Goal: Task Accomplishment & Management: Manage account settings

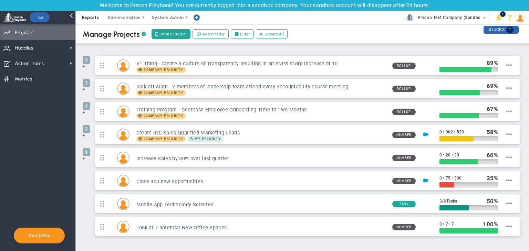
click at [91, 23] on span "Reports" at bounding box center [90, 18] width 24 height 14
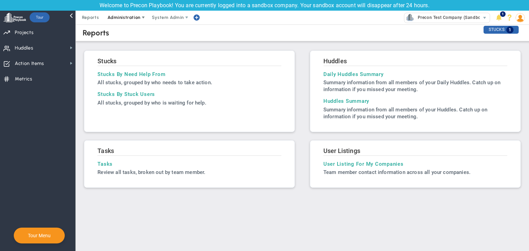
click at [127, 13] on span "Administration" at bounding box center [124, 18] width 44 height 14
click at [63, 47] on span "Huddles Huddles" at bounding box center [37, 47] width 75 height 15
click at [96, 19] on span "Reports" at bounding box center [90, 18] width 24 height 14
click at [106, 57] on h2 "Stucks" at bounding box center [189, 61] width 184 height 9
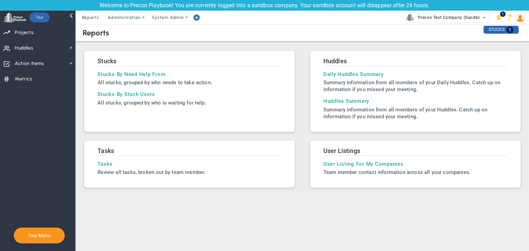
click at [339, 64] on h2 "Huddles" at bounding box center [415, 61] width 184 height 9
click at [337, 60] on h2 "Huddles" at bounding box center [415, 61] width 184 height 9
click at [341, 73] on h3 "Daily Huddles Summary" at bounding box center [415, 74] width 184 height 6
click at [330, 61] on h2 "Huddles" at bounding box center [415, 61] width 184 height 9
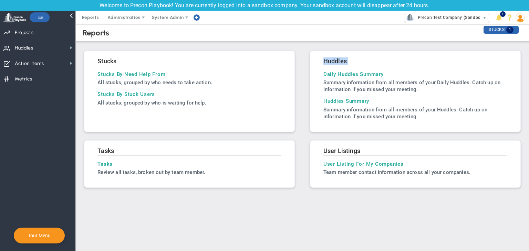
click at [330, 61] on h2 "Huddles" at bounding box center [415, 61] width 184 height 9
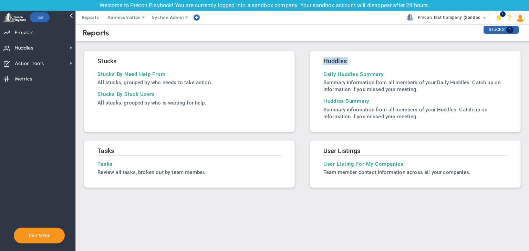
click at [330, 61] on h2 "Huddles" at bounding box center [415, 61] width 184 height 9
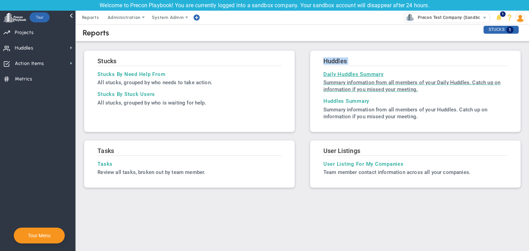
click at [345, 87] on p "Summary information from all members of your Daily Huddles. Catch up on informa…" at bounding box center [415, 86] width 184 height 14
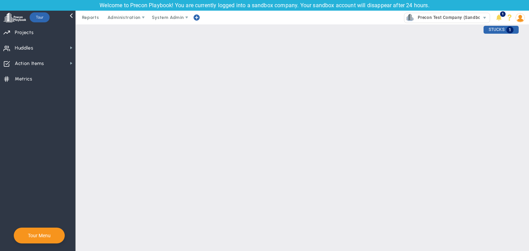
type input "[DATE]"
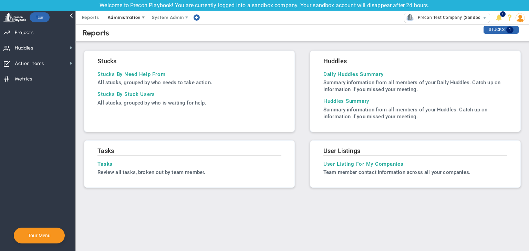
click at [125, 17] on span "Administration" at bounding box center [123, 17] width 33 height 5
click at [55, 31] on span "Priorities Projects OKR Tree Priorities Projects OKRs" at bounding box center [37, 31] width 75 height 15
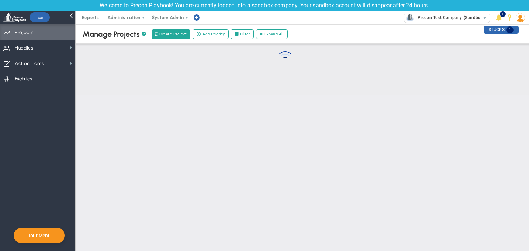
click at [55, 31] on span "Priorities Projects OKR Tree Priorities Projects OKRs" at bounding box center [37, 31] width 75 height 15
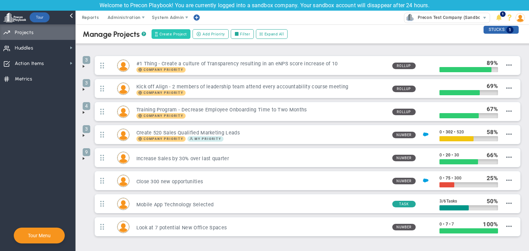
click at [167, 38] on button "Create Project" at bounding box center [170, 34] width 39 height 10
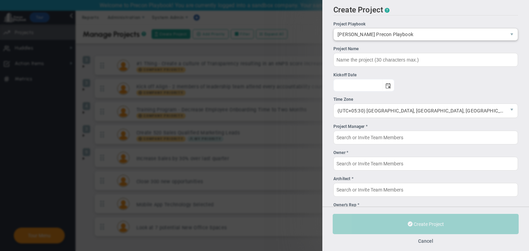
click at [420, 34] on span "[PERSON_NAME] Precon Playbook" at bounding box center [420, 35] width 172 height 12
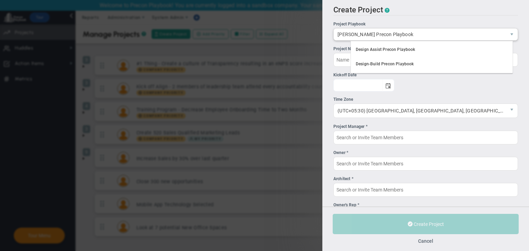
click at [420, 34] on span "[PERSON_NAME] Precon Playbook" at bounding box center [420, 35] width 172 height 12
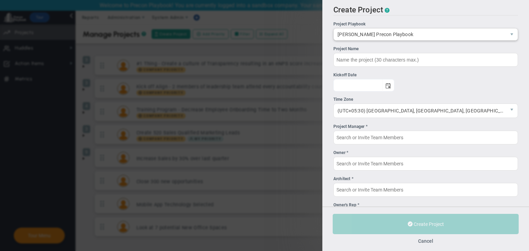
click at [420, 34] on span "[PERSON_NAME] Precon Playbook" at bounding box center [420, 35] width 172 height 12
click at [368, 116] on span "(UTC+05:30) [GEOGRAPHIC_DATA], [GEOGRAPHIC_DATA], [GEOGRAPHIC_DATA], [GEOGRAPHI…" at bounding box center [420, 111] width 172 height 14
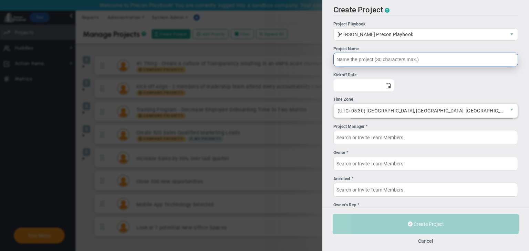
click at [375, 54] on input "Project Name" at bounding box center [425, 60] width 184 height 14
click at [394, 82] on span "select" at bounding box center [388, 85] width 12 height 12
type input "CMAR Test projecct"
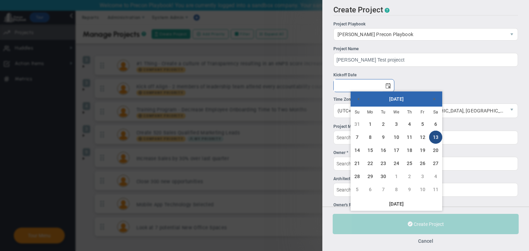
click at [431, 138] on link "13" at bounding box center [435, 137] width 13 height 13
type input "[DATE]"
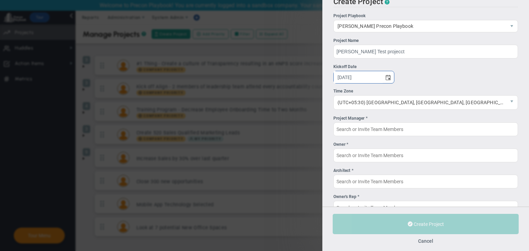
scroll to position [8, 0]
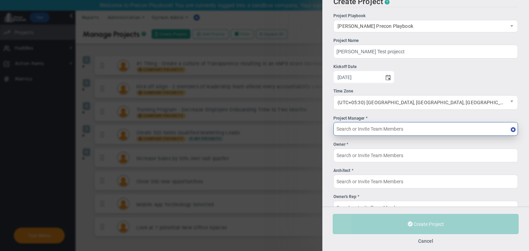
click at [421, 131] on input "Project Manager *" at bounding box center [425, 129] width 184 height 14
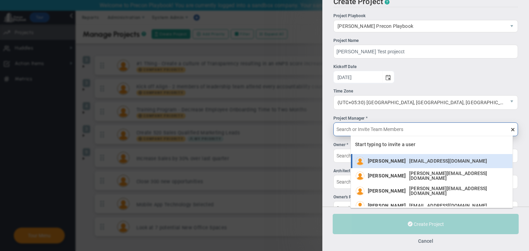
click at [409, 157] on div "[PERSON_NAME] [EMAIL_ADDRESS][DOMAIN_NAME]" at bounding box center [429, 161] width 123 height 9
type input "[PERSON_NAME]"
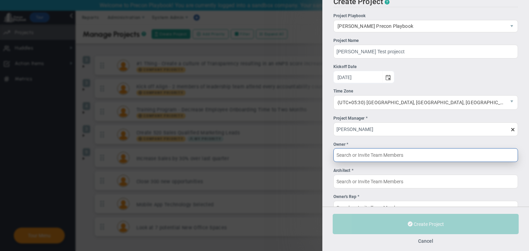
click at [399, 158] on input "Owner *" at bounding box center [425, 155] width 184 height 14
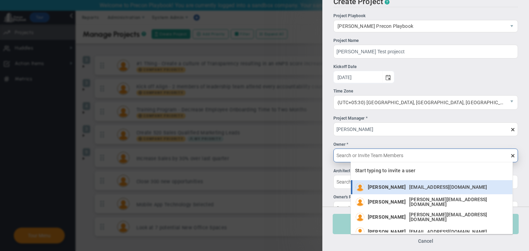
click at [392, 187] on span "[PERSON_NAME]" at bounding box center [387, 187] width 38 height 5
type input "[PERSON_NAME]"
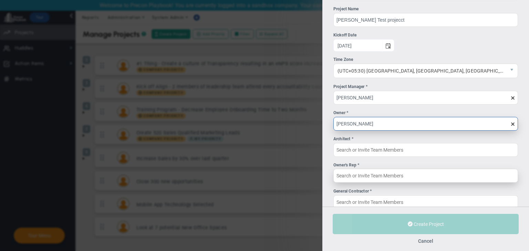
scroll to position [41, 0]
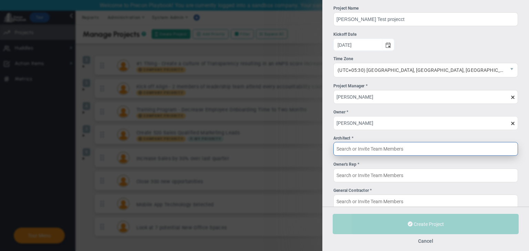
click at [376, 148] on input "Architect *" at bounding box center [425, 149] width 184 height 14
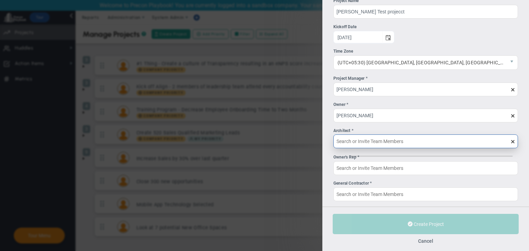
scroll to position [54, 0]
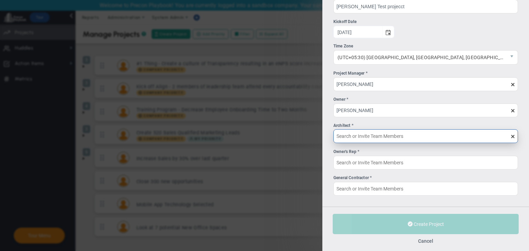
click at [376, 139] on input "Architect *" at bounding box center [425, 136] width 184 height 14
click at [387, 136] on input "Architect *" at bounding box center [425, 136] width 184 height 14
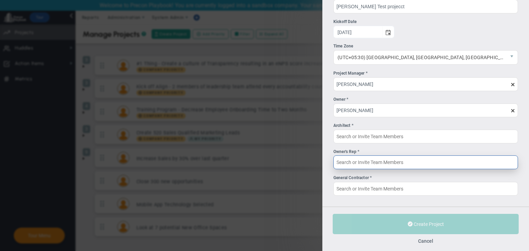
click at [474, 164] on input "Owner's Rep *" at bounding box center [425, 163] width 184 height 14
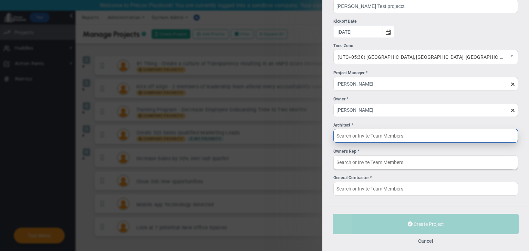
click at [454, 129] on input "Architect *" at bounding box center [425, 136] width 184 height 14
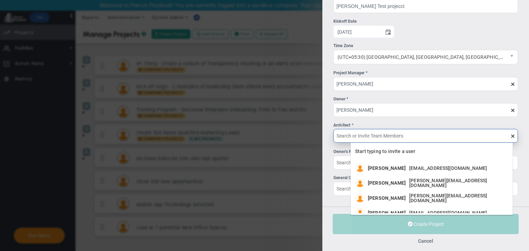
click at [453, 134] on input "Architect *" at bounding box center [425, 136] width 184 height 14
click at [399, 151] on span "Start typing to invite a user" at bounding box center [385, 152] width 61 height 6
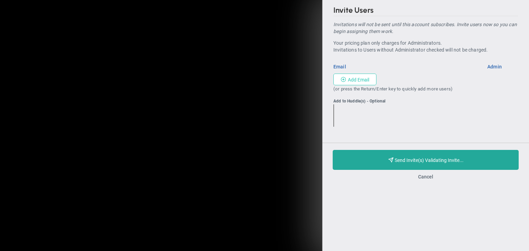
click at [351, 78] on button "Add Email" at bounding box center [354, 80] width 43 height 12
click at [363, 77] on button "Add Email" at bounding box center [354, 80] width 43 height 12
click at [353, 79] on button "Add Email" at bounding box center [354, 80] width 43 height 12
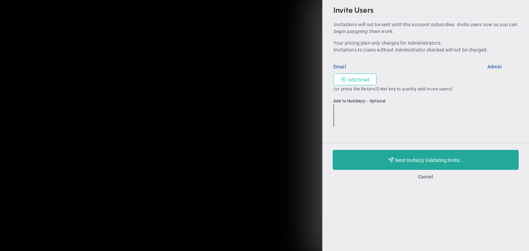
click at [363, 83] on button "Add Email" at bounding box center [354, 80] width 43 height 12
click at [422, 177] on button "Cancel" at bounding box center [425, 177] width 15 height 6
click at [424, 176] on button "Cancel" at bounding box center [425, 177] width 15 height 6
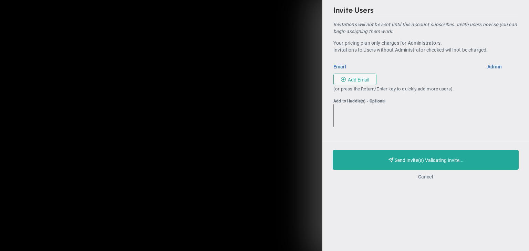
click at [424, 176] on button "Cancel" at bounding box center [425, 177] width 15 height 6
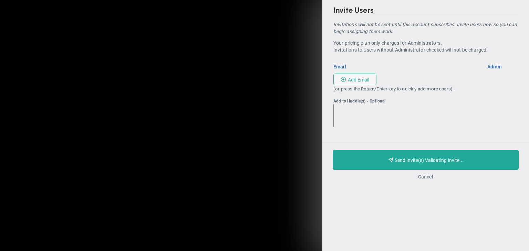
click at [424, 176] on button "Cancel" at bounding box center [425, 177] width 15 height 6
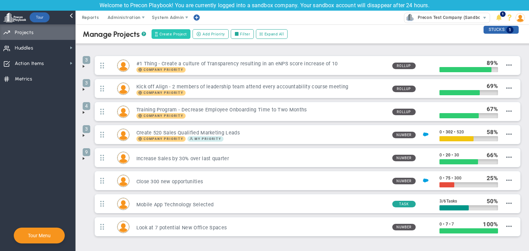
click at [159, 35] on button "Create Project" at bounding box center [170, 34] width 39 height 10
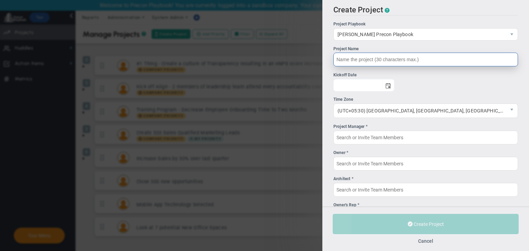
click at [411, 58] on input "Project Name" at bounding box center [425, 60] width 184 height 14
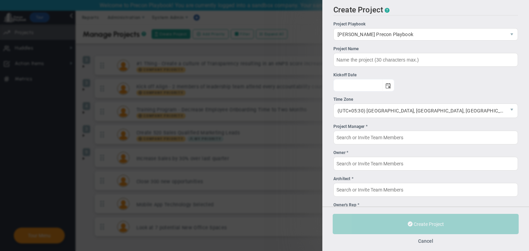
click at [400, 146] on ul "Project Manager * Owner * Architect * Owner's Rep * General Contractor *" at bounding box center [425, 187] width 184 height 126
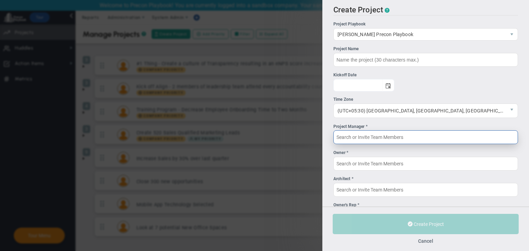
click at [392, 136] on input "Project Manager *" at bounding box center [425, 137] width 184 height 14
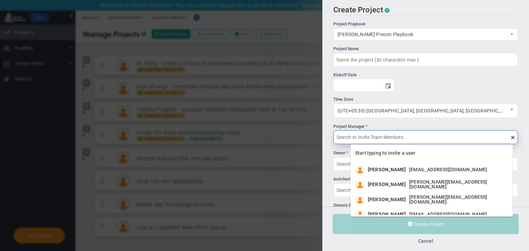
click at [387, 138] on input "Project Manager *" at bounding box center [425, 137] width 184 height 14
click at [390, 160] on div "Start typing to invite a user" at bounding box center [431, 154] width 161 height 17
click at [388, 154] on span "Start typing to invite a user" at bounding box center [385, 153] width 61 height 6
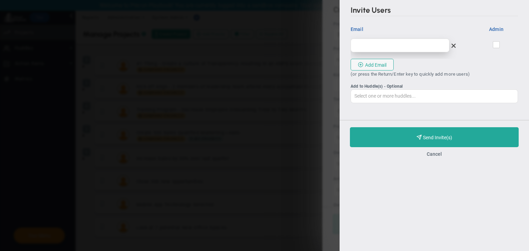
click at [374, 39] on input "email" at bounding box center [399, 46] width 99 height 14
type input "c"
click at [430, 155] on button "Cancel" at bounding box center [433, 154] width 15 height 6
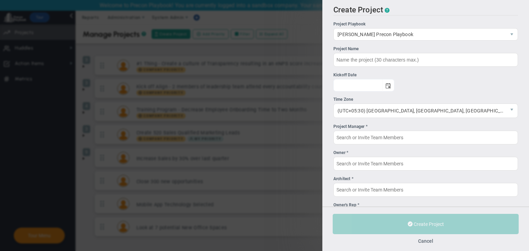
click at [430, 155] on div "Owner *" at bounding box center [425, 153] width 184 height 7
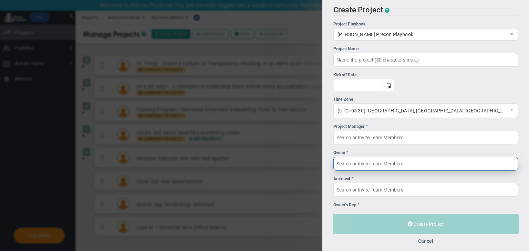
click at [430, 157] on input "Owner *" at bounding box center [425, 164] width 184 height 14
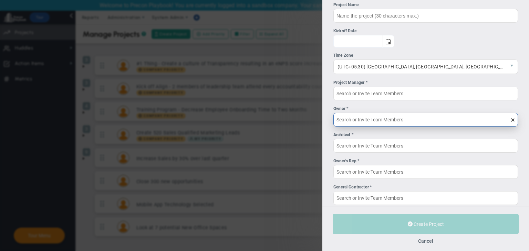
scroll to position [44, 0]
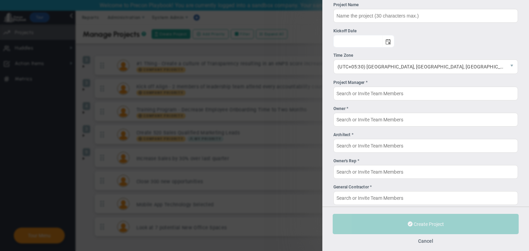
click at [392, 155] on ul "Project Manager * Owner * Architect * Owner's Rep * General Contractor *" at bounding box center [425, 143] width 184 height 126
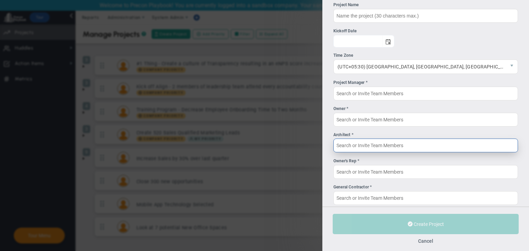
click at [384, 142] on input "Architect *" at bounding box center [425, 146] width 184 height 14
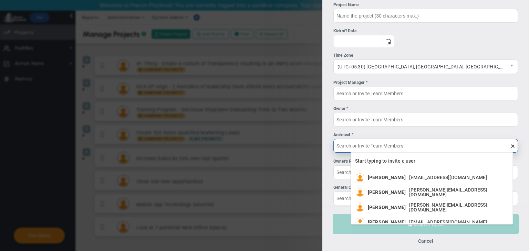
click at [369, 160] on span "Start typing to invite a user" at bounding box center [385, 161] width 61 height 6
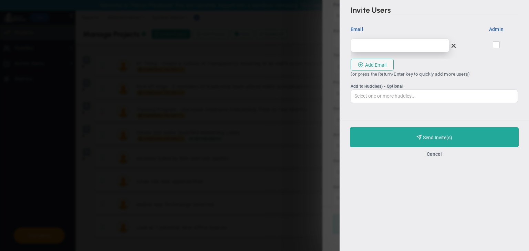
click at [366, 46] on input "email" at bounding box center [399, 46] width 99 height 14
type input "[PERSON_NAME][EMAIL_ADDRESS][DOMAIN_NAME]"
click at [494, 44] on input "checkbox" at bounding box center [496, 46] width 4 height 7
checkbox input "true"
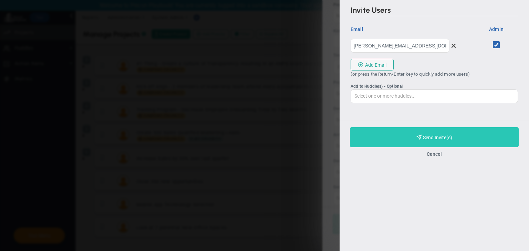
click at [458, 136] on button "Purchase and Send Invite(s) Validating Invite..." at bounding box center [434, 137] width 169 height 20
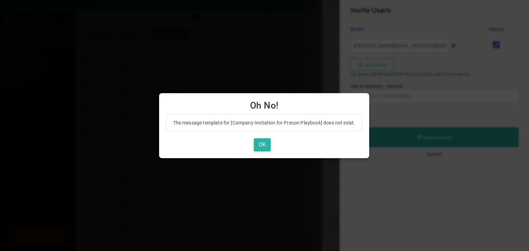
click at [264, 143] on button "OK" at bounding box center [262, 144] width 17 height 13
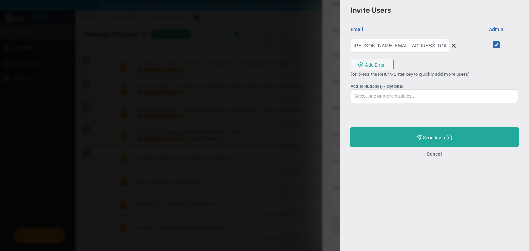
click at [440, 158] on div "Purchase and Send Invite(s) Validating Invite... Cancel" at bounding box center [433, 142] width 189 height 44
click at [438, 155] on button "Cancel" at bounding box center [433, 154] width 15 height 6
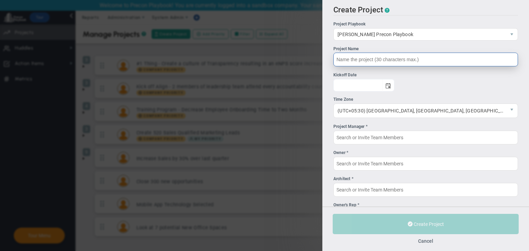
click at [377, 65] on input "Project Name" at bounding box center [425, 60] width 184 height 14
click at [391, 85] on span "select" at bounding box center [388, 86] width 6 height 6
type input "[PERSON_NAME] Test Project"
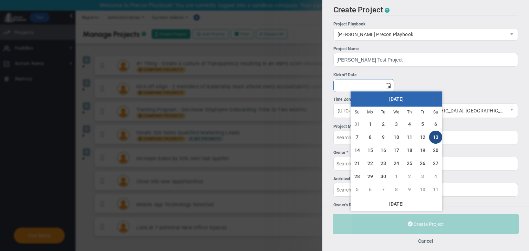
click at [435, 140] on link "13" at bounding box center [435, 137] width 13 height 13
type input "[DATE]"
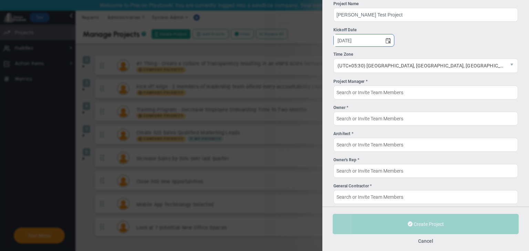
scroll to position [45, 0]
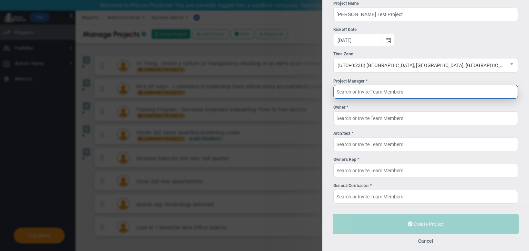
click at [403, 87] on input "Project Manager *" at bounding box center [425, 92] width 184 height 14
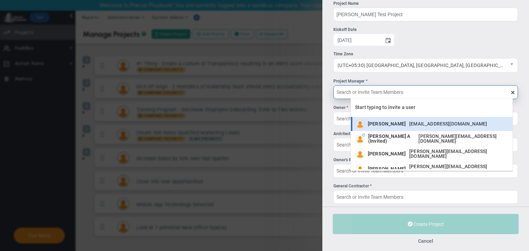
click at [388, 129] on li "[PERSON_NAME] [EMAIL_ADDRESS][DOMAIN_NAME]" at bounding box center [431, 124] width 161 height 14
type input "[PERSON_NAME]"
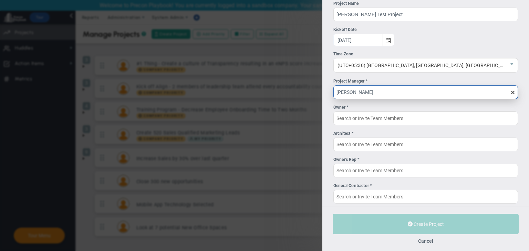
scroll to position [54, 0]
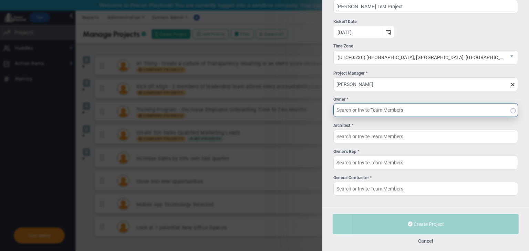
click at [379, 106] on input "Owner *" at bounding box center [425, 110] width 184 height 14
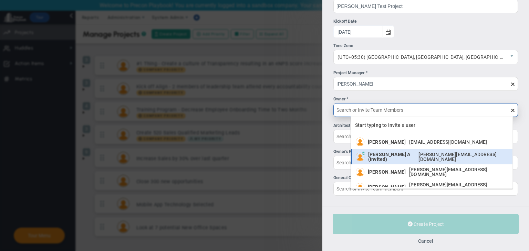
click at [384, 159] on span "[PERSON_NAME] A (Invited)" at bounding box center [391, 157] width 47 height 10
type input "[PERSON_NAME] A (Invited)"
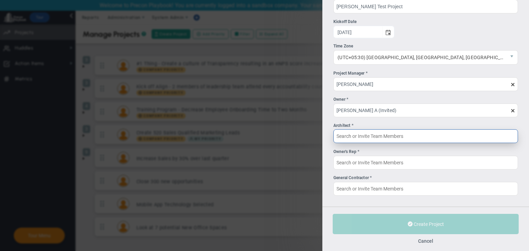
click at [381, 135] on input "Architect *" at bounding box center [425, 136] width 184 height 14
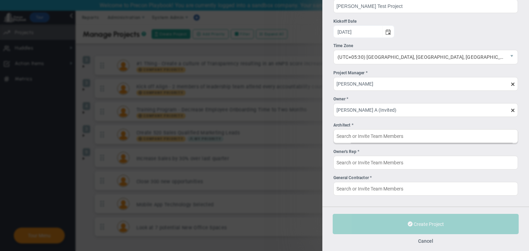
click at [376, 127] on div "Architect *" at bounding box center [425, 125] width 184 height 7
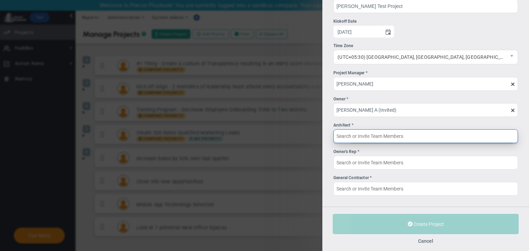
click at [376, 129] on input "Architect *" at bounding box center [425, 136] width 184 height 14
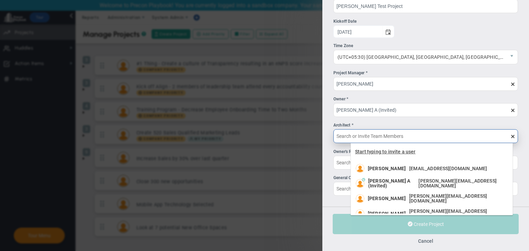
click at [396, 148] on div "Start typing to invite a user" at bounding box center [431, 153] width 161 height 17
click at [395, 149] on span "Start typing to invite a user" at bounding box center [385, 152] width 61 height 6
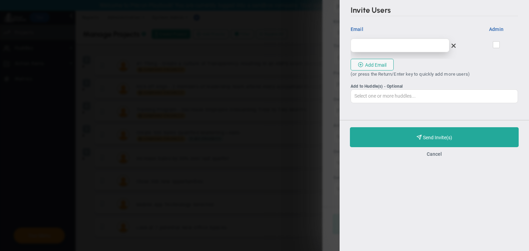
click at [370, 48] on input "email" at bounding box center [399, 46] width 99 height 14
type input "c"
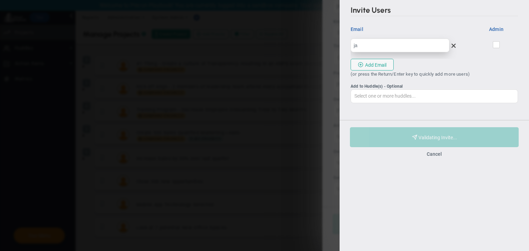
type input "j"
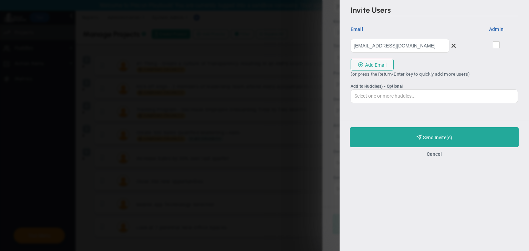
type input "[EMAIL_ADDRESS][DOMAIN_NAME]"
click at [497, 49] on input "checkbox" at bounding box center [496, 46] width 4 height 7
checkbox input "true"
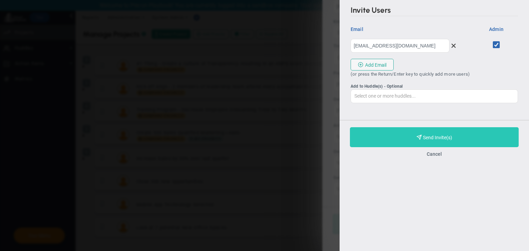
click at [433, 141] on button "Purchase and Send Invite(s) Validating Invite..." at bounding box center [434, 137] width 169 height 20
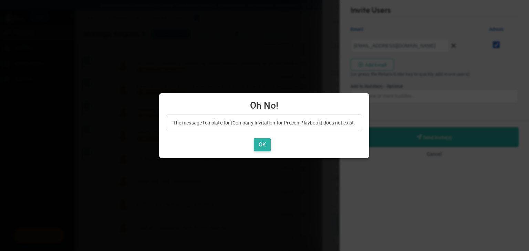
click at [264, 142] on button "OK" at bounding box center [262, 144] width 17 height 13
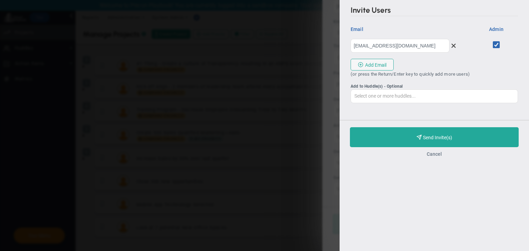
click at [437, 156] on button "Cancel" at bounding box center [433, 154] width 15 height 6
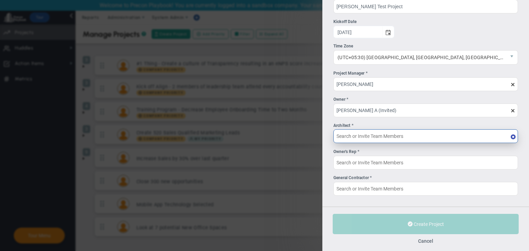
click at [417, 136] on input "Architect *" at bounding box center [425, 136] width 184 height 14
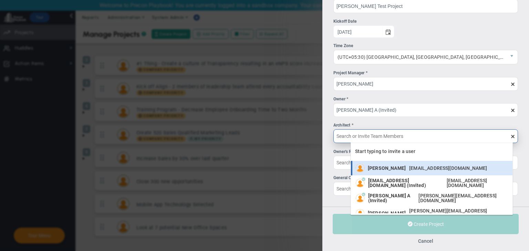
scroll to position [1, 0]
click at [405, 166] on span "[PERSON_NAME]" at bounding box center [387, 167] width 38 height 5
type input "[PERSON_NAME]"
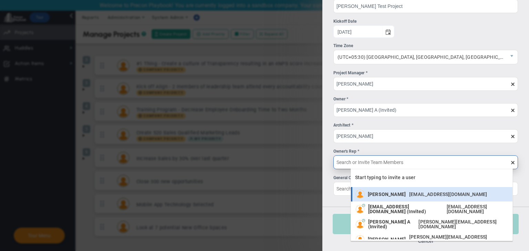
drag, startPoint x: 409, startPoint y: 159, endPoint x: 386, endPoint y: 197, distance: 44.7
click at [386, 197] on span "[PERSON_NAME]" at bounding box center [387, 194] width 38 height 5
type input "[PERSON_NAME]"
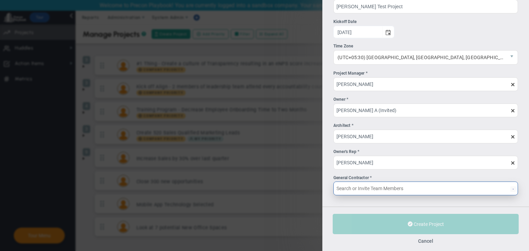
click at [383, 188] on input "General Contractor *" at bounding box center [425, 189] width 184 height 14
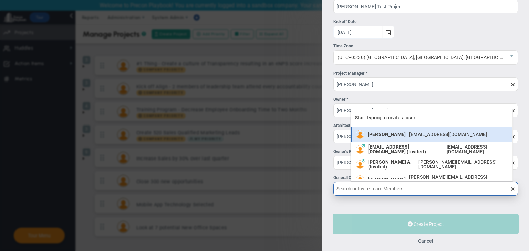
click at [378, 131] on div "[PERSON_NAME] [EMAIL_ADDRESS][DOMAIN_NAME]" at bounding box center [429, 134] width 123 height 9
type input "[PERSON_NAME]"
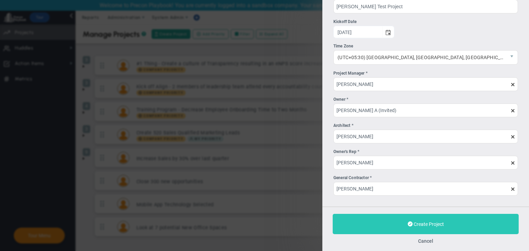
click at [401, 218] on button "Create Project" at bounding box center [426, 224] width 186 height 20
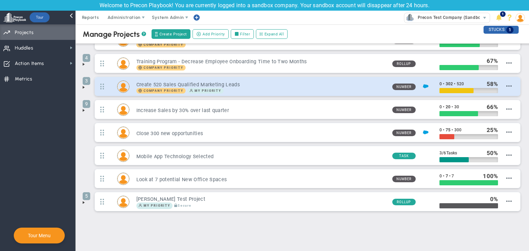
scroll to position [50, 0]
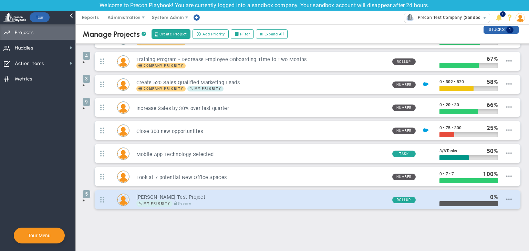
click at [146, 201] on span "My Priority" at bounding box center [154, 204] width 36 height 7
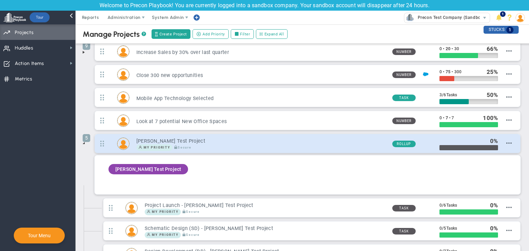
scroll to position [107, 0]
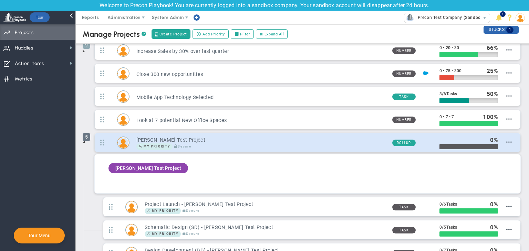
click at [89, 133] on span "5" at bounding box center [87, 137] width 8 height 8
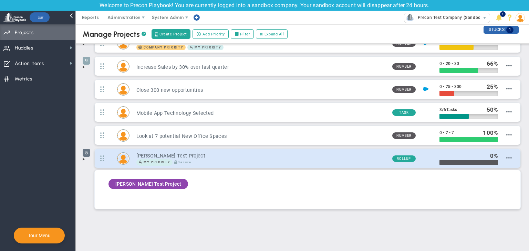
click at [85, 155] on span "5" at bounding box center [87, 153] width 8 height 8
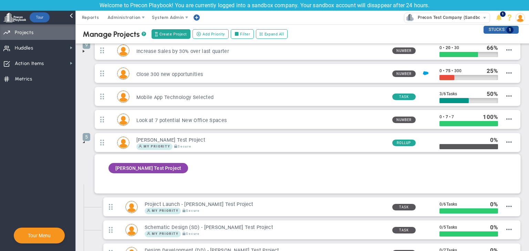
click at [86, 135] on span "5" at bounding box center [87, 137] width 8 height 8
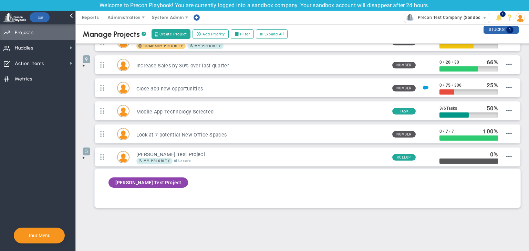
scroll to position [92, 0]
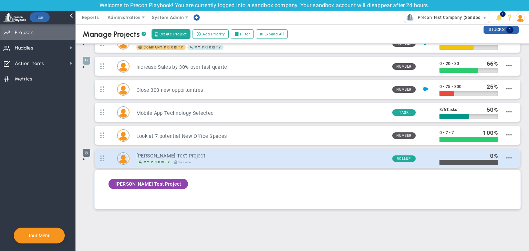
click at [85, 153] on span "5" at bounding box center [87, 153] width 8 height 8
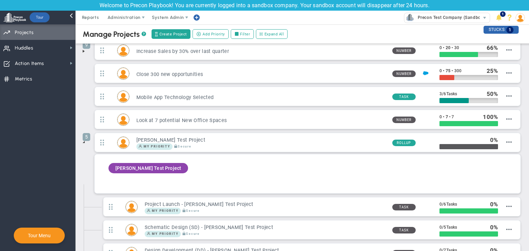
click at [140, 166] on span "[PERSON_NAME] Test Project" at bounding box center [148, 169] width 66 height 6
click at [147, 169] on span "[PERSON_NAME] Test Project" at bounding box center [148, 169] width 66 height 6
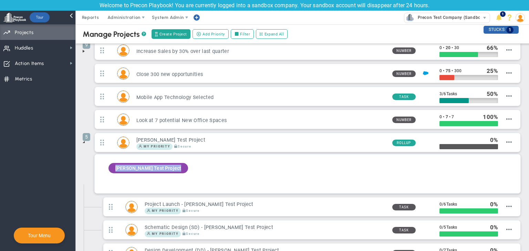
click at [147, 169] on span "[PERSON_NAME] Test Project" at bounding box center [148, 169] width 66 height 6
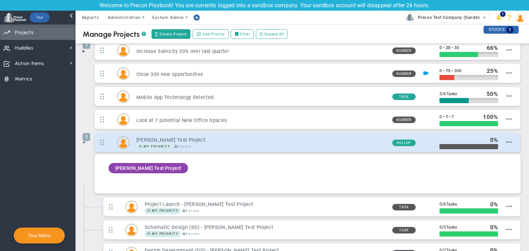
click at [161, 137] on h3 "[PERSON_NAME] Test Project" at bounding box center [261, 140] width 250 height 7
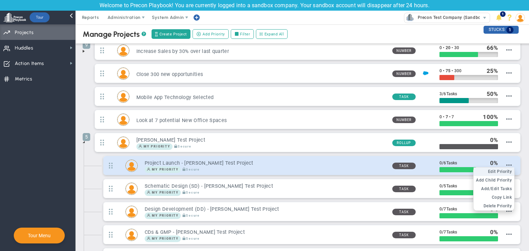
click at [502, 169] on span "Edit Priority" at bounding box center [500, 171] width 24 height 5
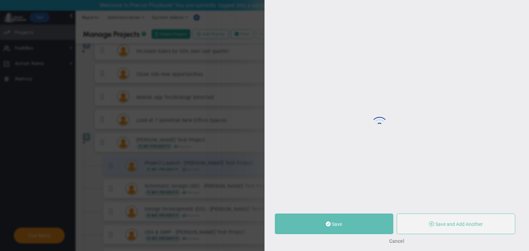
type input "Project Launch - [PERSON_NAME] Test Project"
type input "0"
type input "6"
radio input "true"
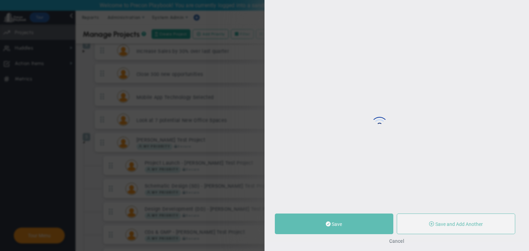
type input "[PERSON_NAME]"
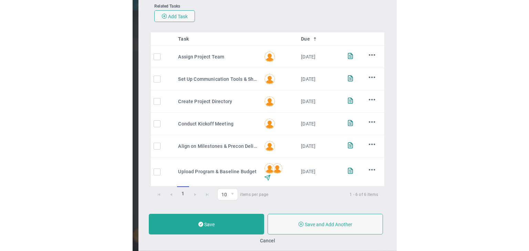
scroll to position [107, 0]
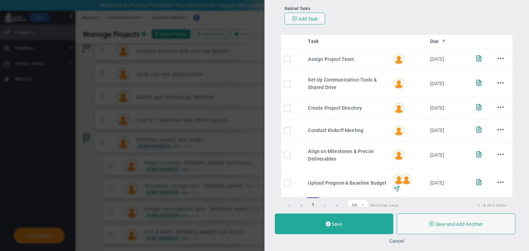
click at [391, 241] on button "Cancel" at bounding box center [396, 242] width 15 height 6
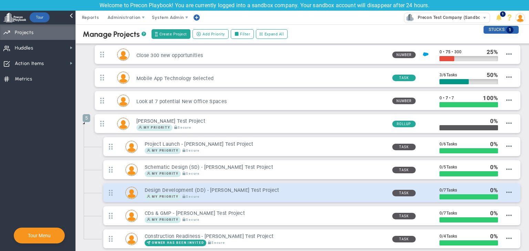
scroll to position [131, 0]
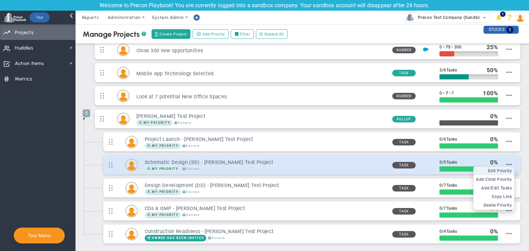
click at [501, 167] on li "Edit OKR Edit Priority" at bounding box center [493, 171] width 41 height 9
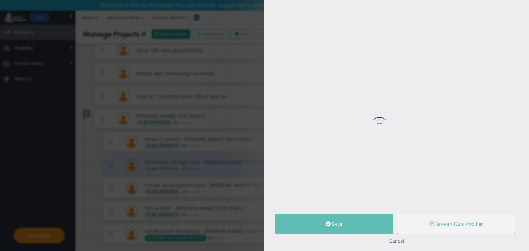
type input "Schematic Design (SD) - [PERSON_NAME] Test Project"
radio input "true"
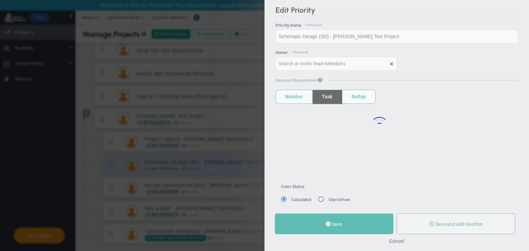
type input "[PERSON_NAME]"
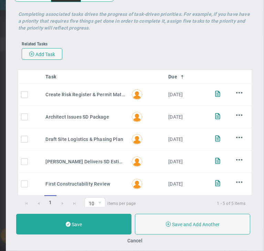
scroll to position [216, 0]
click at [135, 240] on button "Cancel" at bounding box center [134, 241] width 15 height 6
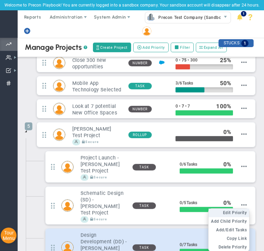
click at [229, 211] on span "Edit Priority" at bounding box center [235, 213] width 24 height 5
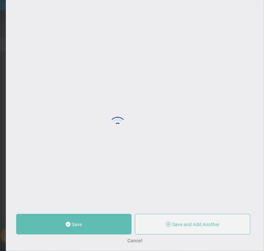
type input "Design Development (DD) - [PERSON_NAME] Test Project"
radio input "true"
type input "[PERSON_NAME]"
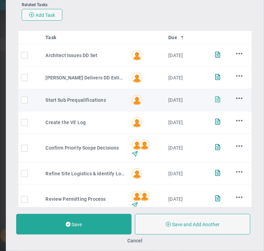
scroll to position [140, 0]
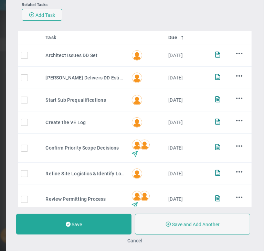
click at [129, 240] on button "Cancel" at bounding box center [134, 241] width 15 height 6
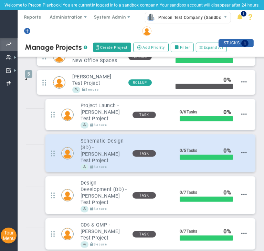
scroll to position [274, 0]
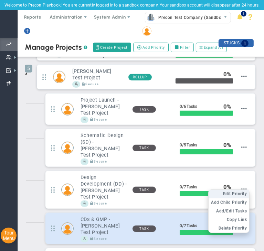
click at [227, 192] on span "Edit Priority" at bounding box center [235, 194] width 24 height 5
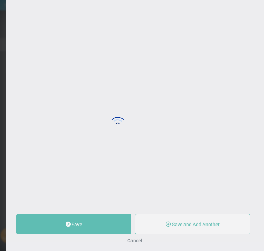
type input "CDs & GMP - [PERSON_NAME] Test Project"
type input "0"
type input "7"
radio input "true"
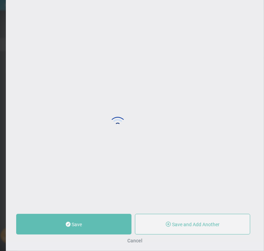
type input "[PERSON_NAME]"
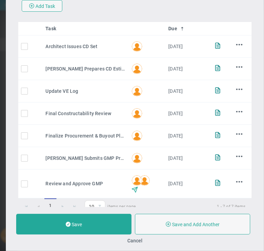
scroll to position [150, 0]
click at [136, 242] on button "Cancel" at bounding box center [134, 241] width 15 height 6
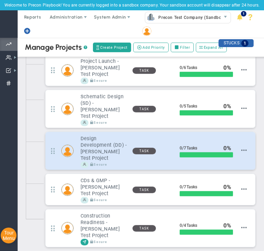
scroll to position [324, 0]
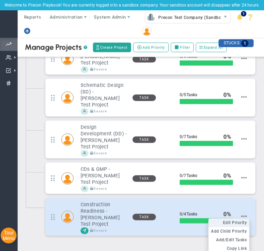
click at [238, 221] on span "Edit Priority" at bounding box center [235, 223] width 24 height 5
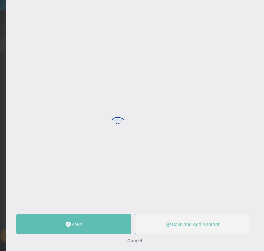
type input "Construction Readiness - [PERSON_NAME] Test Project"
type input "0"
type input "4"
radio input "true"
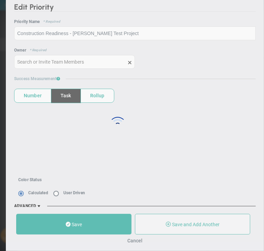
type input "[PERSON_NAME] A (Invited)"
type input "0"
type input "4"
radio input "true"
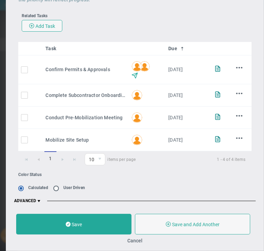
scroll to position [129, 0]
click at [139, 238] on button "Cancel" at bounding box center [134, 241] width 15 height 6
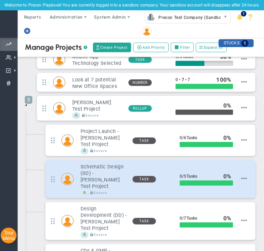
scroll to position [243, 0]
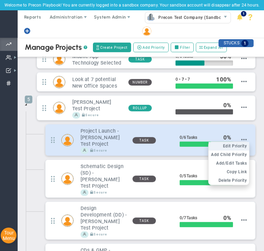
click at [235, 144] on span "Edit Priority" at bounding box center [235, 146] width 24 height 5
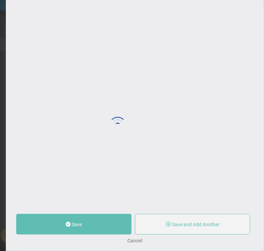
type input "Project Launch - [PERSON_NAME] Test Project"
type input "0"
type input "6"
radio input "true"
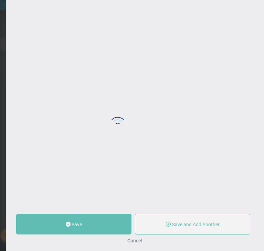
type input "[PERSON_NAME]"
type input "0"
type input "6"
radio input "true"
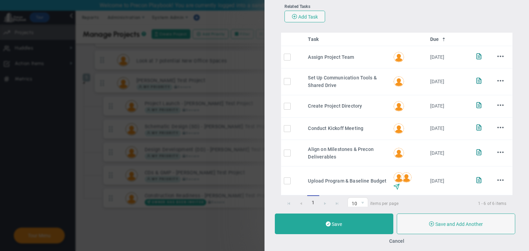
scroll to position [152, 0]
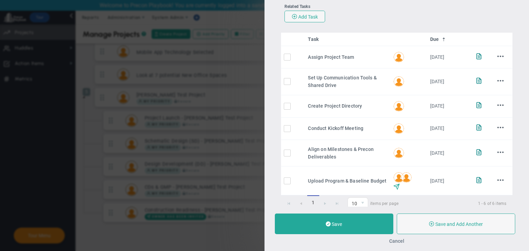
click at [389, 239] on button "Cancel" at bounding box center [396, 242] width 15 height 6
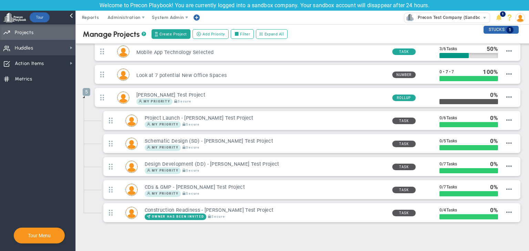
click at [42, 46] on span "Huddles Huddles" at bounding box center [37, 47] width 75 height 15
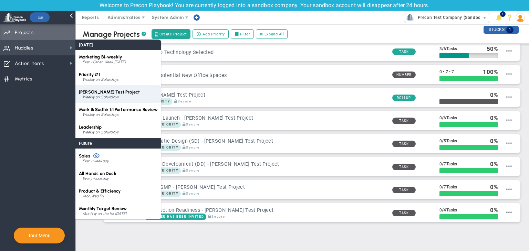
click at [89, 94] on span "[PERSON_NAME] Test Project" at bounding box center [109, 91] width 61 height 5
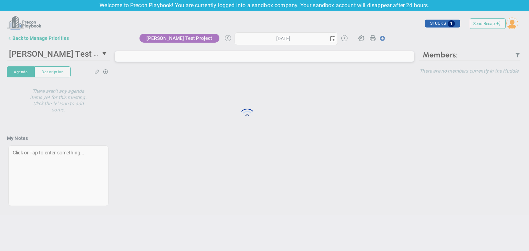
type input "[DATE]"
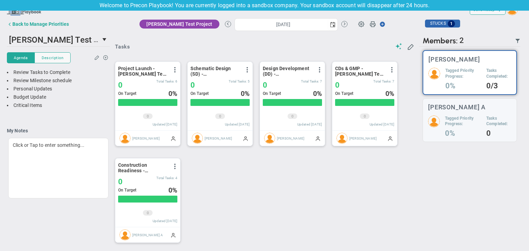
drag, startPoint x: 89, startPoint y: 94, endPoint x: 265, endPoint y: 167, distance: 190.4
click at [265, 167] on div "Project Launch - [PERSON_NAME] Test Project View Historical Graph Edit Make "No…" at bounding box center [261, 152] width 307 height 193
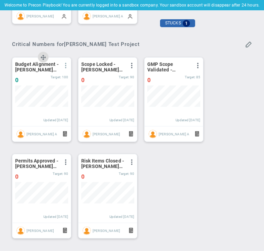
click at [63, 65] on span at bounding box center [66, 66] width 6 height 6
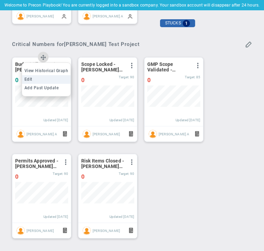
click at [54, 78] on li "Edit" at bounding box center [46, 79] width 49 height 9
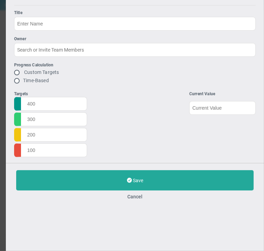
type input "Budget Alignment - [PERSON_NAME] Test Project"
type input "[PERSON_NAME] A"
radio input "true"
type input "98"
type input "100"
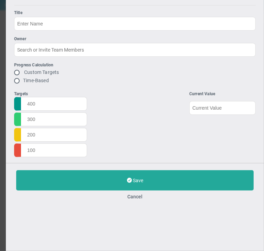
type input "103"
type input "110"
type input "0"
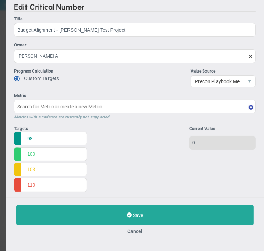
type input "Budget Alignment - [PERSON_NAME] Test Project"
click at [138, 232] on button "Cancel" at bounding box center [134, 232] width 15 height 6
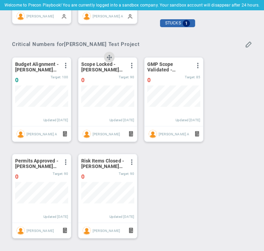
click at [131, 67] on span at bounding box center [132, 66] width 6 height 6
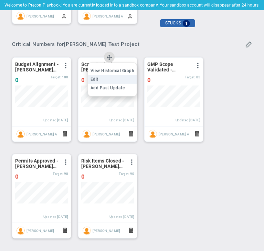
click at [118, 77] on li "Edit" at bounding box center [112, 79] width 49 height 9
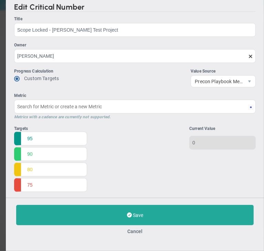
type input "Scope Locked - [PERSON_NAME] Test Project"
click at [136, 229] on div "Save Update Cancel" at bounding box center [135, 220] width 258 height 44
click at [135, 232] on button "Cancel" at bounding box center [134, 232] width 15 height 6
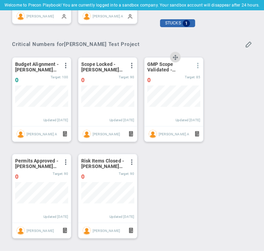
click at [196, 66] on span at bounding box center [198, 66] width 6 height 6
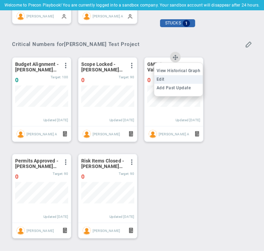
click at [179, 81] on li "Edit" at bounding box center [178, 79] width 49 height 9
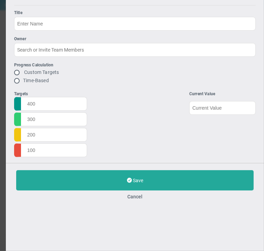
type input "GMP Scope Validated - [PERSON_NAME] Test Project"
type input "[PERSON_NAME] A"
radio input "true"
type input "100"
type input "85"
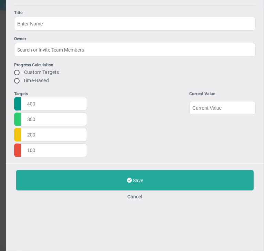
type input "70"
type input "60"
type input "0"
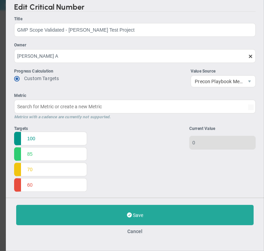
type input "GMP Scope Validated - [PERSON_NAME] Test Project"
click at [139, 232] on button "Cancel" at bounding box center [134, 232] width 15 height 6
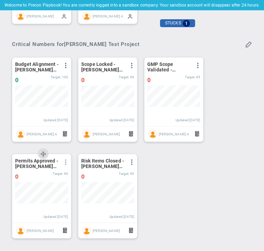
click at [65, 164] on span at bounding box center [66, 163] width 6 height 6
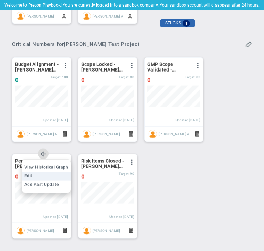
click at [55, 176] on li "Edit" at bounding box center [46, 176] width 49 height 9
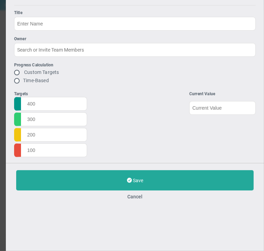
type input "Permits Approved - [PERSON_NAME] Test Project"
type input "[PERSON_NAME]"
radio input "true"
type input "100"
type input "90"
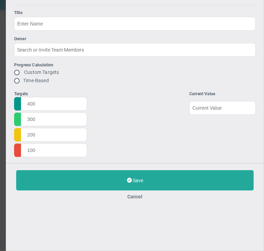
type input "75"
type input "60"
type input "0"
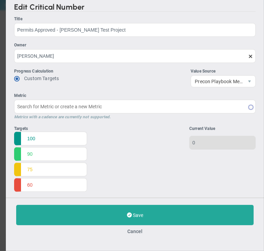
type input "Permits Approved - [PERSON_NAME] Test Project"
click at [128, 231] on button "Cancel" at bounding box center [134, 232] width 15 height 6
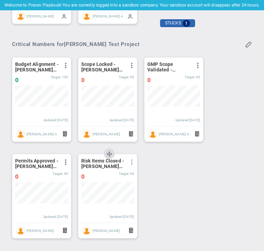
click at [132, 161] on span at bounding box center [132, 163] width 6 height 6
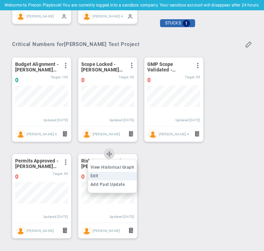
click at [121, 178] on li "Edit" at bounding box center [112, 176] width 49 height 9
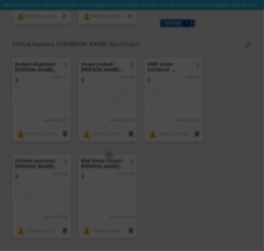
type input "Risk Items Closed - [PERSON_NAME] Test Project"
type input "[PERSON_NAME]"
radio input "true"
type input "95"
type input "90"
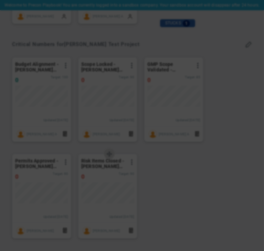
type input "75"
type input "60"
type input "0"
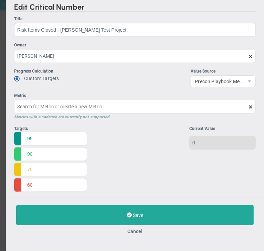
type input "Risk Items Closed - [PERSON_NAME] Test Project"
click at [141, 228] on div "Save Update Cancel" at bounding box center [135, 220] width 258 height 44
click at [139, 230] on button "Cancel" at bounding box center [134, 232] width 15 height 6
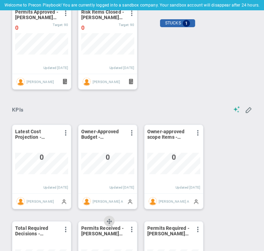
scroll to position [567, 0]
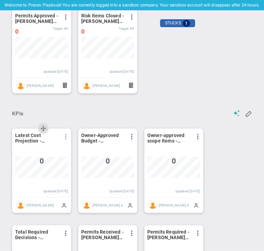
click at [67, 138] on span at bounding box center [66, 137] width 6 height 6
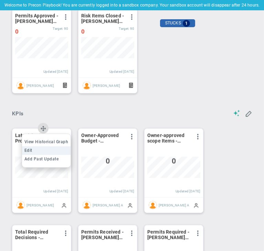
click at [58, 151] on li "Edit" at bounding box center [46, 151] width 49 height 9
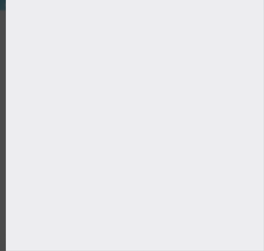
scroll to position [568, 0]
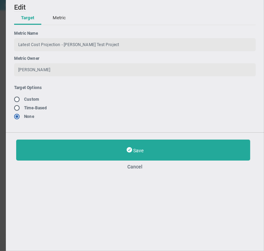
click at [60, 17] on button "Metric" at bounding box center [59, 18] width 27 height 13
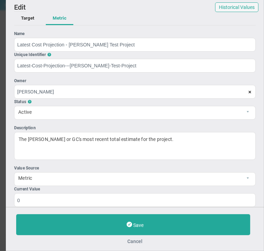
click at [135, 243] on button "Cancel" at bounding box center [135, 242] width 238 height 6
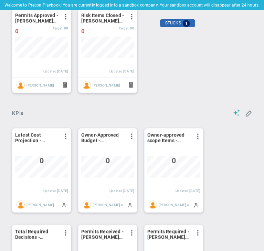
scroll to position [567, 0]
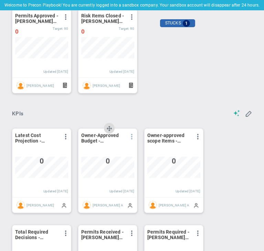
click at [130, 136] on span at bounding box center [132, 137] width 6 height 6
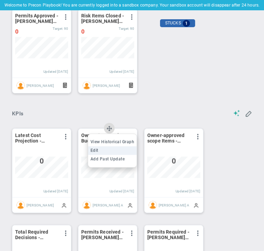
click at [115, 151] on li "Edit" at bounding box center [112, 151] width 49 height 9
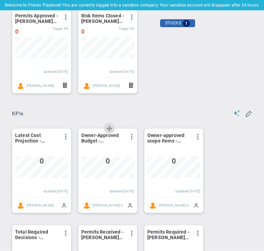
type input "[DATE]"
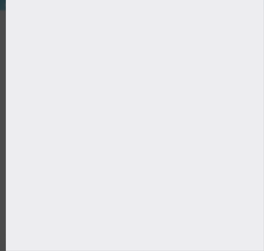
type input "Owner-Approved Budget - [PERSON_NAME] Test Project"
type input "Owner-Approved-Budget---[PERSON_NAME]-Test-Project"
type input "[PERSON_NAME] A"
type input "0"
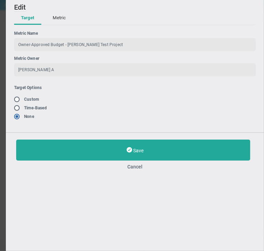
click at [62, 19] on button "Metric" at bounding box center [59, 18] width 27 height 13
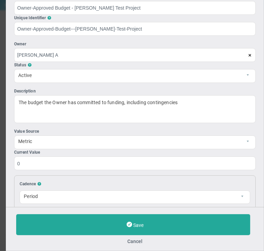
scroll to position [37, 0]
drag, startPoint x: 134, startPoint y: 245, endPoint x: 129, endPoint y: 237, distance: 9.3
click at [129, 237] on div "Save Cancel" at bounding box center [135, 229] width 258 height 44
click at [129, 237] on div "Save Cancel" at bounding box center [135, 229] width 238 height 30
click at [130, 241] on button "Cancel" at bounding box center [135, 242] width 238 height 6
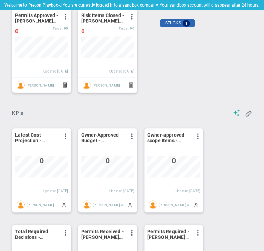
scroll to position [567, 0]
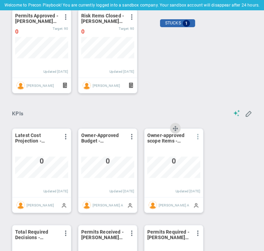
click at [199, 136] on span at bounding box center [198, 137] width 6 height 6
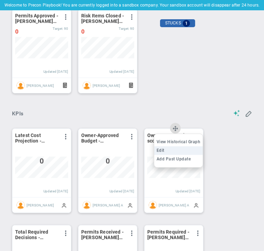
click at [184, 152] on li "Edit" at bounding box center [178, 151] width 49 height 9
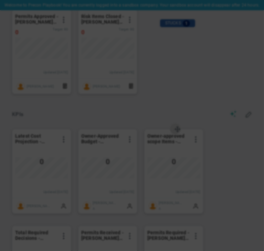
type input "[DATE]"
radio input "true"
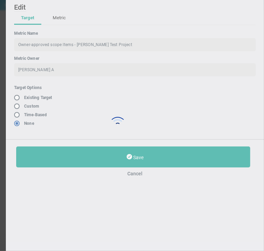
scroll to position [568, 0]
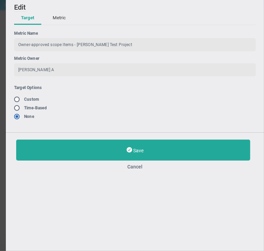
click at [57, 15] on button "Metric" at bounding box center [59, 18] width 27 height 13
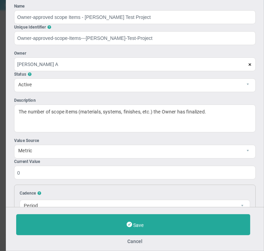
scroll to position [28, 0]
click at [133, 241] on button "Cancel" at bounding box center [135, 242] width 238 height 6
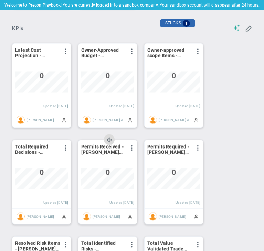
scroll to position [653, 0]
click at [65, 150] on span at bounding box center [66, 149] width 6 height 6
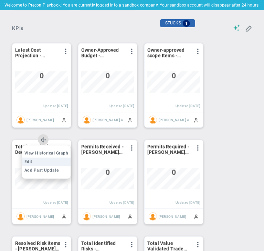
click at [53, 160] on li "Edit" at bounding box center [46, 162] width 49 height 9
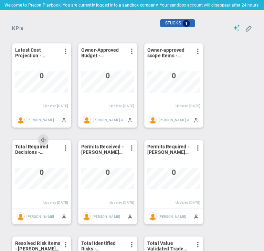
type input "[DATE]"
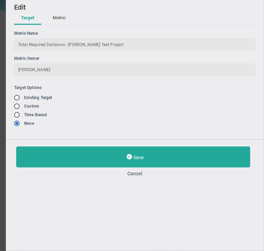
type input "Total Required Decisions - [PERSON_NAME] Test Project"
type input "Total-Required-Decisions---[PERSON_NAME]-Test-Project"
type input "[PERSON_NAME]"
type input "0"
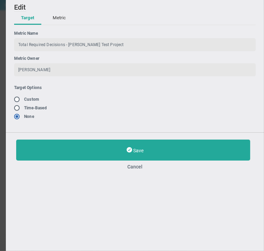
click at [52, 13] on button "Metric" at bounding box center [59, 18] width 27 height 13
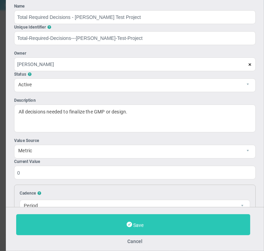
scroll to position [29, 0]
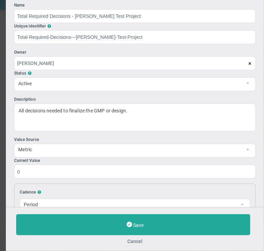
click at [132, 243] on button "Cancel" at bounding box center [135, 242] width 238 height 6
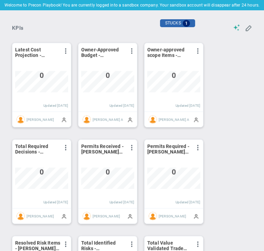
scroll to position [653, 0]
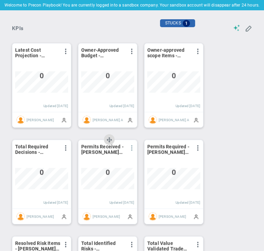
click at [133, 149] on span at bounding box center [132, 149] width 6 height 6
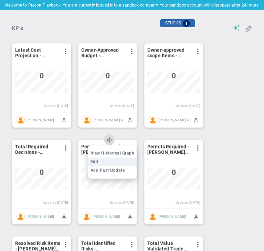
click at [122, 161] on li "Edit" at bounding box center [112, 162] width 49 height 9
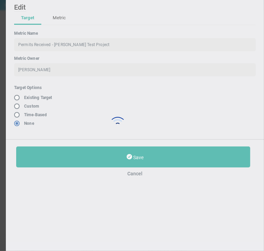
scroll to position [653, 0]
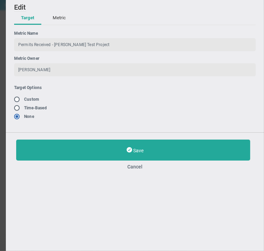
click at [63, 15] on button "Metric" at bounding box center [59, 18] width 27 height 13
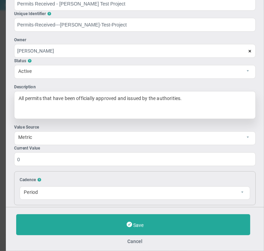
scroll to position [50, 0]
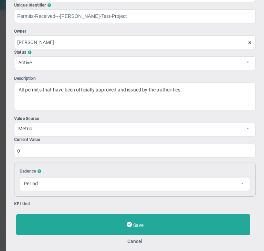
click at [134, 237] on div "Save Cancel" at bounding box center [135, 229] width 238 height 30
click at [134, 241] on button "Cancel" at bounding box center [135, 242] width 238 height 6
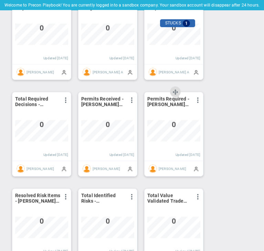
scroll to position [701, 0]
click at [197, 105] on div "View Historical Graph Edit Make "No Change" Update Add Past Update" at bounding box center [198, 101] width 6 height 9
click at [197, 99] on span at bounding box center [198, 100] width 6 height 6
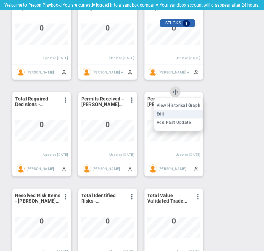
click at [182, 117] on li "Edit" at bounding box center [178, 114] width 49 height 9
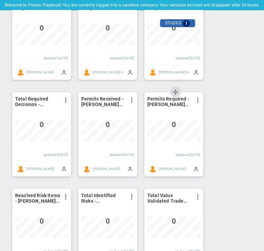
type input "[DATE]"
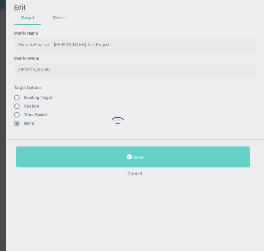
type input "Permits Required - [PERSON_NAME] Test Project"
type input "Permits-Required---[PERSON_NAME]-Test-Project"
type input "[PERSON_NAME]"
type input "0"
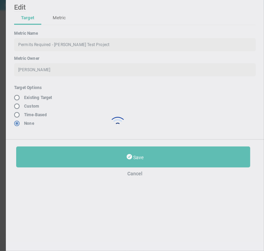
scroll to position [701, 0]
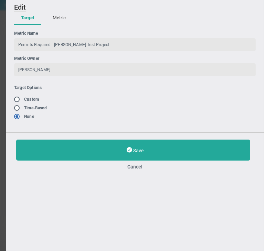
click at [64, 21] on button "Metric" at bounding box center [59, 18] width 27 height 13
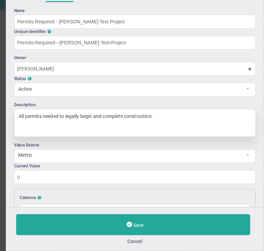
scroll to position [23, 0]
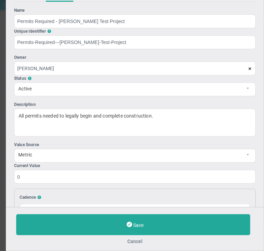
click at [129, 239] on button "Cancel" at bounding box center [135, 242] width 238 height 6
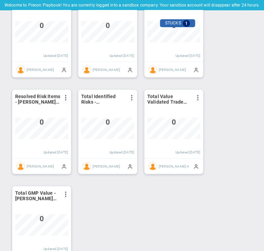
scroll to position [808, 0]
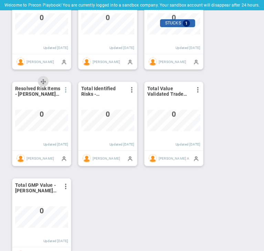
click at [62, 91] on button at bounding box center [65, 90] width 6 height 6
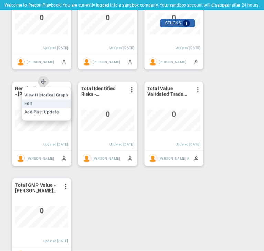
click at [55, 105] on li "Edit" at bounding box center [46, 103] width 49 height 9
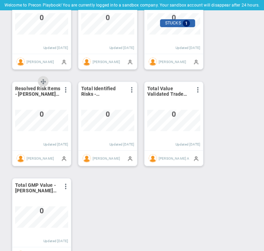
type input "[DATE]"
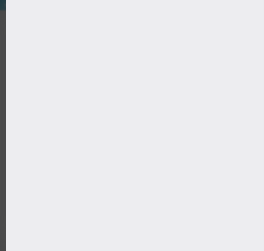
type input "Resolved Risk Items - [PERSON_NAME] Test Project"
type input "Resolved-Risk-Items---[PERSON_NAME]-Test-Project"
type input "[PERSON_NAME]"
type input "0"
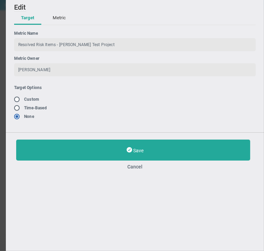
click at [59, 15] on button "Metric" at bounding box center [59, 18] width 27 height 13
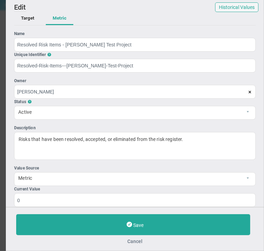
click at [134, 239] on button "Cancel" at bounding box center [135, 242] width 238 height 6
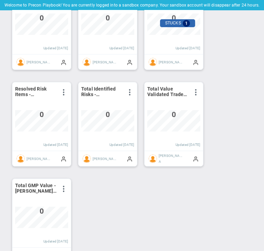
scroll to position [808, 0]
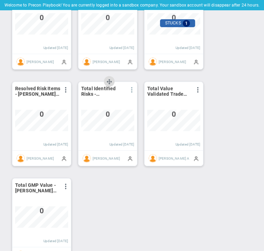
click at [130, 90] on span at bounding box center [132, 90] width 6 height 6
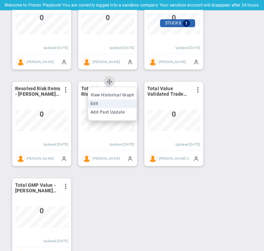
click at [123, 101] on li "Edit" at bounding box center [112, 103] width 49 height 9
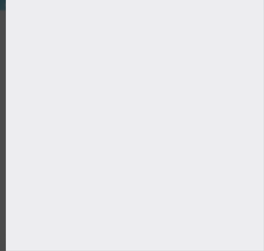
type input "[DATE]"
type input "Total Identified Risks - [PERSON_NAME] Test Project"
type input "Total-Identified-Risks---[PERSON_NAME]-Test-Project"
type input "[PERSON_NAME]"
type input "0"
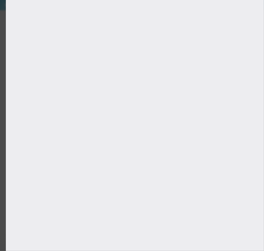
scroll to position [808, 0]
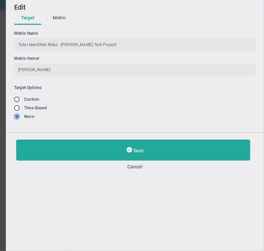
click at [60, 19] on button "Metric" at bounding box center [59, 18] width 27 height 13
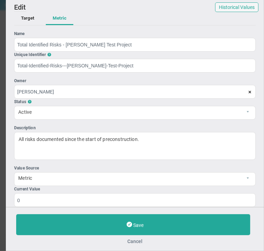
click at [138, 241] on button "Cancel" at bounding box center [135, 242] width 238 height 6
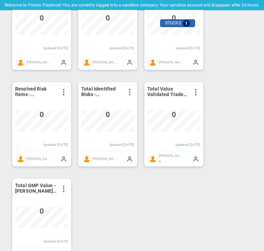
scroll to position [808, 0]
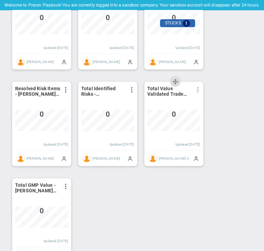
click at [200, 89] on span at bounding box center [198, 90] width 6 height 6
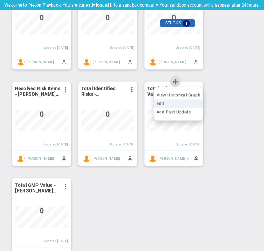
click at [187, 105] on li "Edit" at bounding box center [178, 103] width 49 height 9
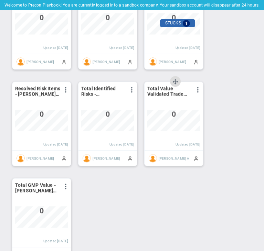
scroll to position [808, 0]
type input "[DATE]"
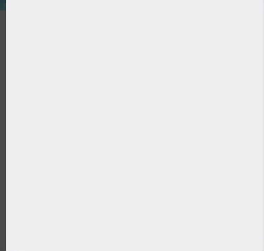
type input "Total Value Validated Trade Scopes - [PERSON_NAME] Test Project"
type input "TotalValueValidatedTradeScopes-CMARTestProject"
type input "[PERSON_NAME] A"
type input "0"
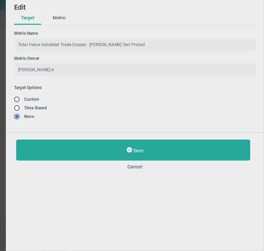
click at [63, 15] on button "Metric" at bounding box center [59, 18] width 27 height 13
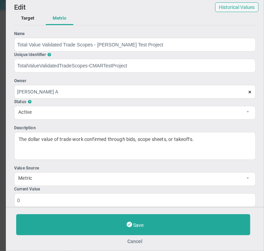
click at [135, 240] on button "Cancel" at bounding box center [135, 242] width 238 height 6
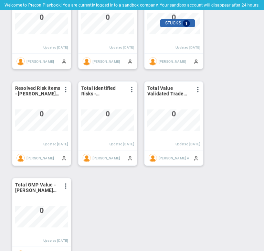
scroll to position [808, 0]
click at [68, 189] on span at bounding box center [66, 187] width 6 height 6
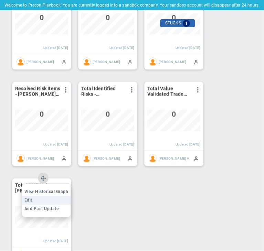
click at [51, 201] on li "Edit" at bounding box center [46, 200] width 49 height 9
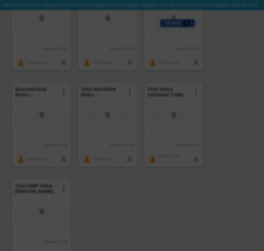
type input "[DATE]"
radio input "true"
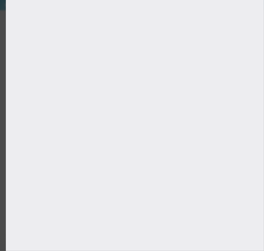
type input "Total GMP Value - [PERSON_NAME] Test Project"
type input "Total-GMP-Value---[PERSON_NAME]-Test-Project"
type input "0"
type input "[PERSON_NAME]"
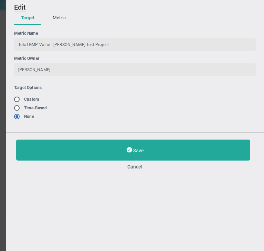
click at [61, 19] on button "Metric" at bounding box center [59, 18] width 27 height 13
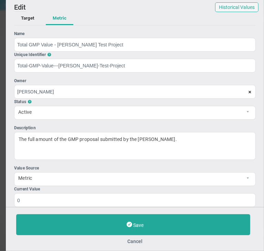
click at [139, 244] on div "Save Cancel" at bounding box center [135, 229] width 258 height 44
click at [138, 240] on button "Cancel" at bounding box center [135, 242] width 238 height 6
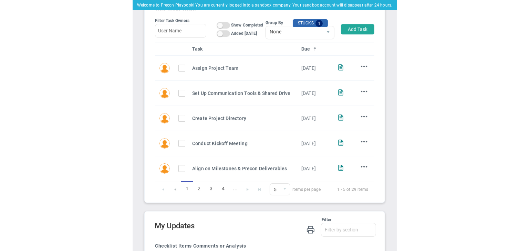
scroll to position [344184, 344149]
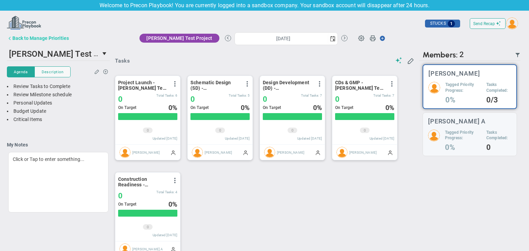
click at [41, 37] on div "Back to Manage Priorities" at bounding box center [40, 38] width 56 height 6
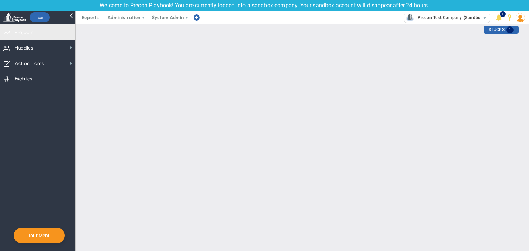
checkbox input "false"
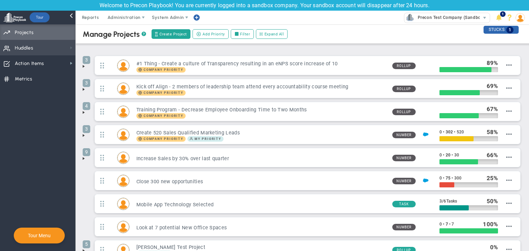
click at [69, 48] on span at bounding box center [71, 48] width 6 height 6
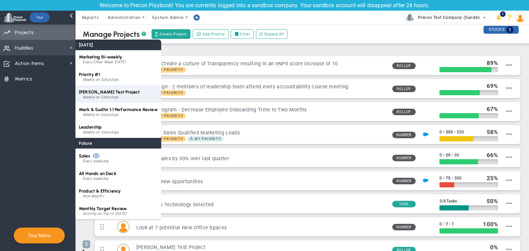
click at [109, 90] on span "[PERSON_NAME] Test Project" at bounding box center [109, 91] width 61 height 5
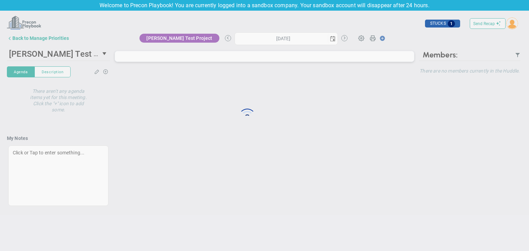
type input "[DATE]"
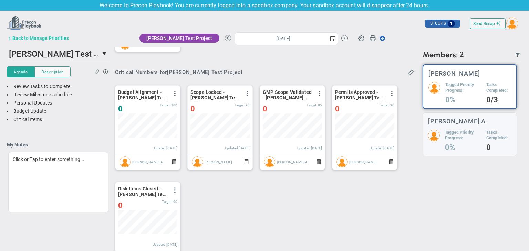
click at [46, 41] on button "Back to Manage Priorities" at bounding box center [38, 38] width 62 height 14
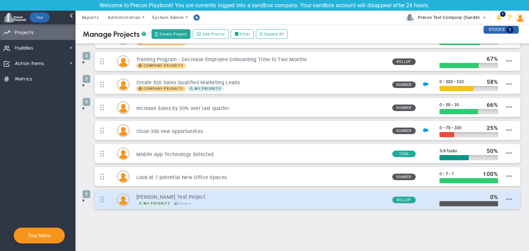
click at [157, 194] on h3 "[PERSON_NAME] Test Project" at bounding box center [261, 197] width 250 height 7
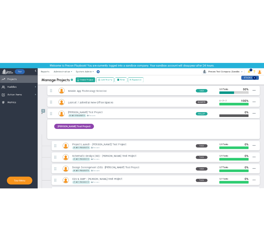
scroll to position [206, 0]
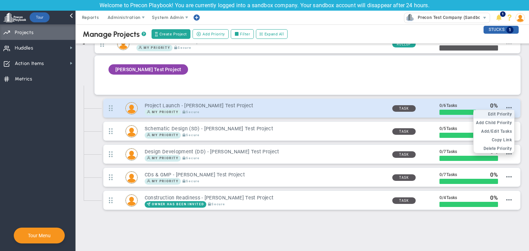
click at [497, 112] on span "Edit Priority" at bounding box center [500, 114] width 24 height 5
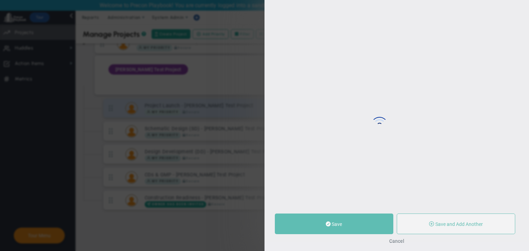
type input "Project Launch - [PERSON_NAME] Test Project"
radio input "true"
type input "[PERSON_NAME]"
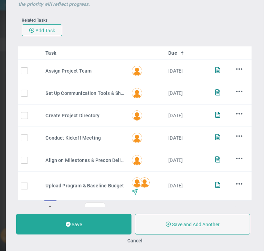
scroll to position [125, 0]
click at [135, 242] on button "Cancel" at bounding box center [134, 241] width 15 height 6
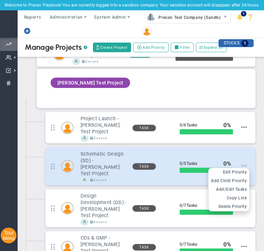
click at [241, 163] on span at bounding box center [244, 166] width 6 height 6
click at [234, 170] on span "Edit Priority" at bounding box center [235, 172] width 24 height 5
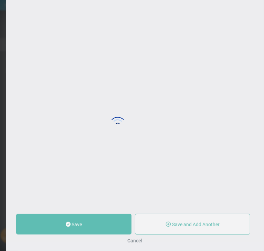
type input "Schematic Design (SD) - [PERSON_NAME] Test Project"
type input "0"
type input "5"
radio input "true"
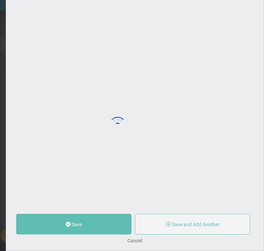
type input "[PERSON_NAME]"
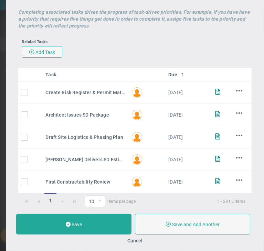
scroll to position [105, 0]
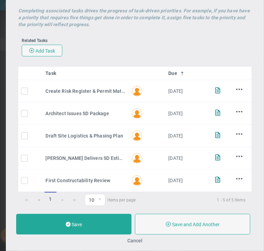
click at [135, 242] on button "Cancel" at bounding box center [134, 241] width 15 height 6
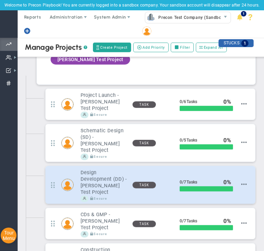
scroll to position [320, 0]
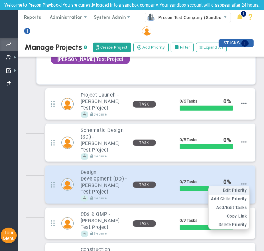
click at [236, 187] on li "Edit OKR Edit Priority" at bounding box center [229, 191] width 41 height 9
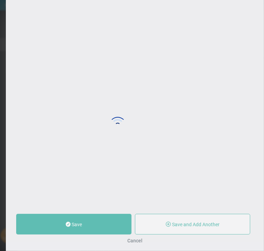
type input "Design Development (DD) - [PERSON_NAME] Test Project"
type input "0"
type input "7"
radio input "true"
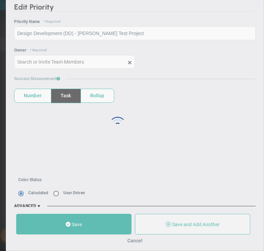
type input "[PERSON_NAME]"
type input "0"
type input "7"
radio input "true"
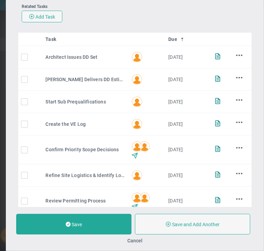
scroll to position [139, 0]
click at [134, 242] on button "Cancel" at bounding box center [134, 241] width 15 height 6
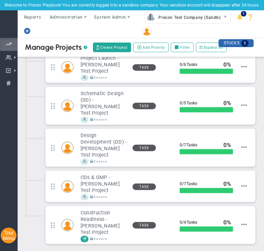
scroll to position [365, 0]
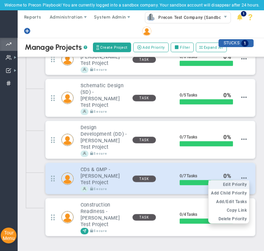
click at [233, 182] on span "Edit Priority" at bounding box center [235, 184] width 24 height 5
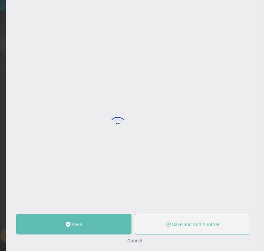
type input "CDs & GMP - [PERSON_NAME] Test Project"
type input "0"
type input "7"
radio input "true"
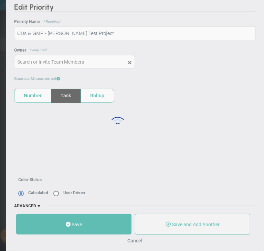
type input "[PERSON_NAME]"
type input "0"
type input "7"
radio input "true"
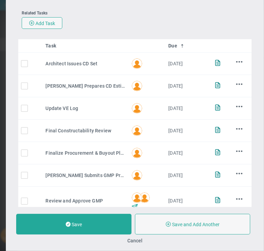
scroll to position [132, 0]
click at [130, 243] on button "Cancel" at bounding box center [134, 241] width 15 height 6
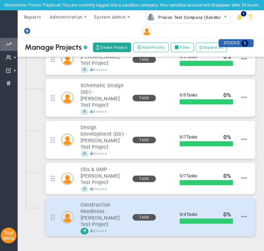
click at [242, 199] on div "Construction Readiness - [PERSON_NAME] Test Project Owner Has Been Invited Secu…" at bounding box center [150, 218] width 210 height 38
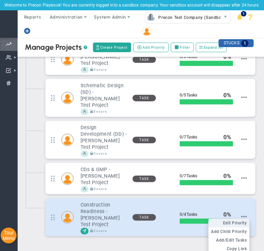
click at [236, 221] on span "Edit Priority" at bounding box center [235, 223] width 24 height 5
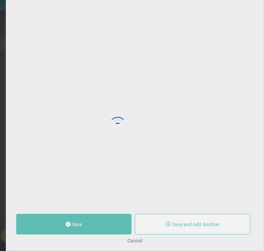
type input "Construction Readiness - [PERSON_NAME] Test Project"
type input "0"
type input "4"
radio input "true"
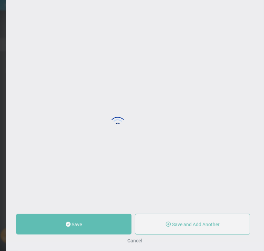
type input "[PERSON_NAME] A (Invited)"
type input "0"
type input "4"
radio input "true"
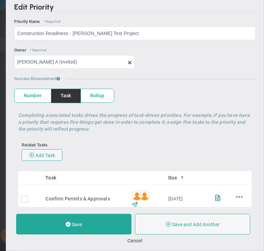
scroll to position [130, 0]
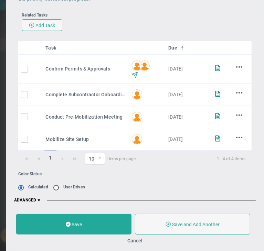
click at [128, 237] on div "Save Save and Add Another Save and Add Child Cancel" at bounding box center [135, 229] width 258 height 44
click at [130, 239] on button "Cancel" at bounding box center [134, 241] width 15 height 6
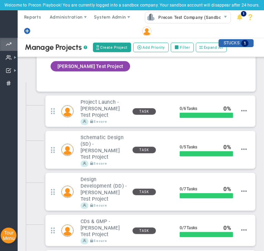
scroll to position [324, 0]
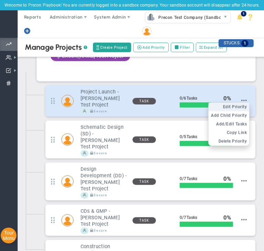
click at [230, 105] on span "Edit Priority" at bounding box center [235, 107] width 24 height 5
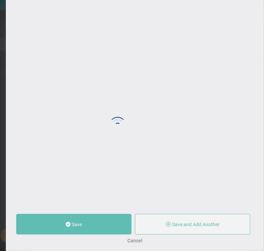
type input "Project Launch - [PERSON_NAME] Test Project"
type input "0"
type input "6"
radio input "true"
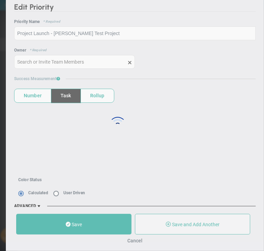
type input "[PERSON_NAME]"
type input "0"
type input "6"
radio input "true"
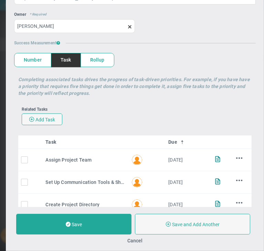
scroll to position [59, 0]
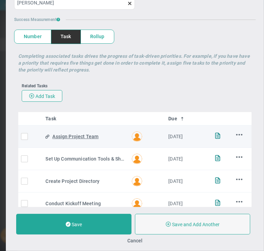
click at [73, 137] on div "Assign Project Team" at bounding box center [89, 137] width 74 height 8
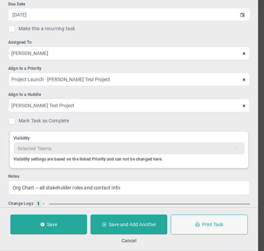
scroll to position [51, 0]
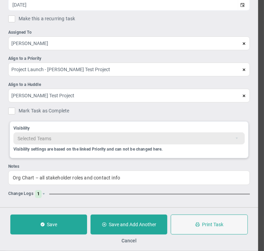
click at [40, 193] on span "1" at bounding box center [38, 194] width 7 height 8
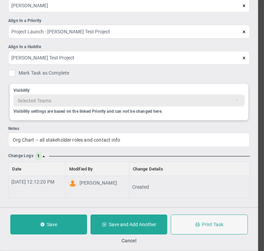
scroll to position [0, 0]
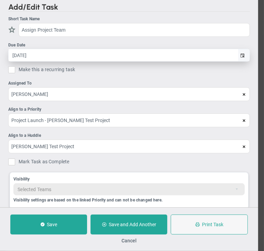
click at [239, 53] on span "select" at bounding box center [244, 55] width 12 height 12
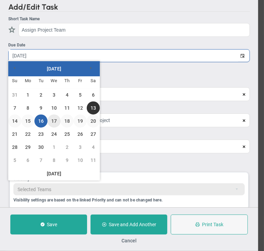
click at [54, 122] on link "17" at bounding box center [54, 121] width 13 height 13
type input "[DATE]"
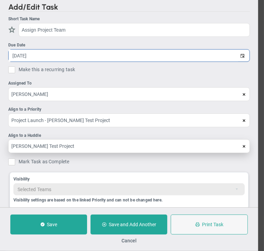
scroll to position [87, 0]
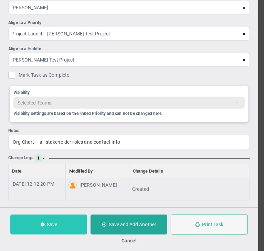
click at [67, 222] on button "Save" at bounding box center [48, 225] width 77 height 20
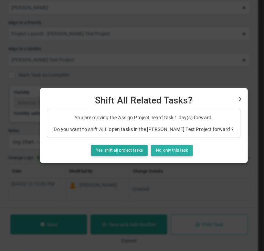
click at [158, 152] on button "No, only this task" at bounding box center [172, 150] width 42 height 11
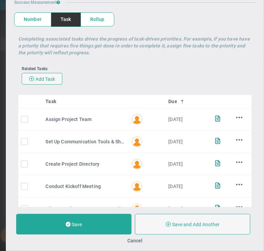
scroll to position [77, 0]
click at [132, 242] on button "Cancel" at bounding box center [134, 241] width 15 height 6
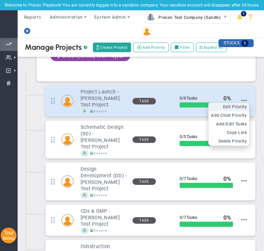
click at [238, 105] on span "Edit Priority" at bounding box center [235, 107] width 24 height 5
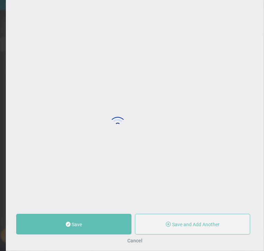
type input "Project Launch - [PERSON_NAME] Test Project"
type input "0"
type input "6"
radio input "true"
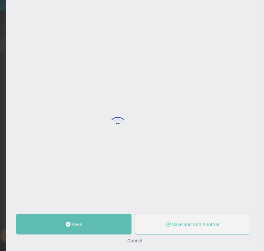
type input "[PERSON_NAME]"
type input "0"
type input "6"
radio input "true"
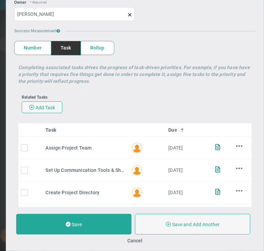
scroll to position [48, 0]
click at [134, 237] on div "Save Save and Add Another Save and Add Child Cancel" at bounding box center [135, 229] width 258 height 44
click at [134, 239] on button "Cancel" at bounding box center [134, 241] width 15 height 6
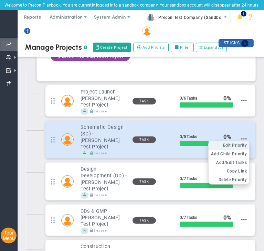
click at [241, 141] on li "Edit OKR Edit Priority" at bounding box center [229, 145] width 41 height 9
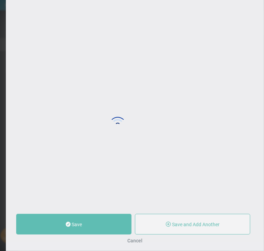
type input "Schematic Design (SD) - [PERSON_NAME] Test Project"
radio input "true"
type input "[PERSON_NAME]"
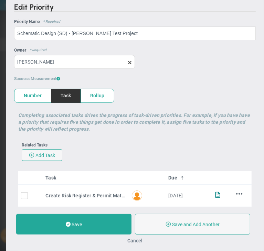
click at [138, 241] on button "Cancel" at bounding box center [134, 241] width 15 height 6
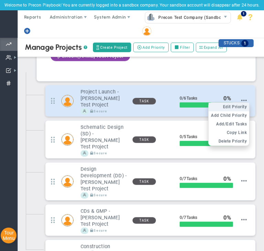
click at [236, 105] on span "Edit Priority" at bounding box center [235, 107] width 24 height 5
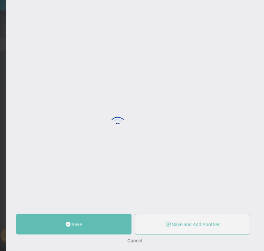
type input "Project Launch - [PERSON_NAME] Test Project"
radio input "true"
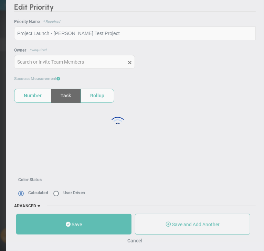
type input "[PERSON_NAME]"
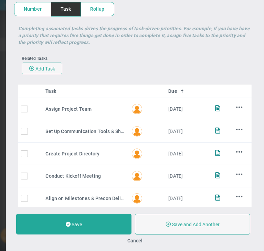
scroll to position [105, 0]
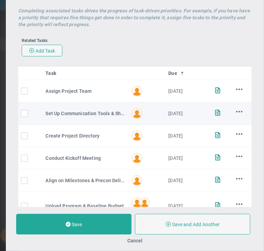
click at [93, 119] on td "Set Up Communication Tools & Shared Drive Set Up Communication Tools & Shared D…" at bounding box center [86, 114] width 86 height 22
click at [89, 113] on div "Set Up Communication Tools & Shared Drive" at bounding box center [89, 114] width 74 height 8
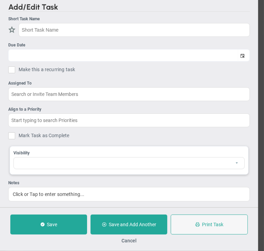
type input "Set Up Communication Tools & Shared Drive"
type input "[DATE]"
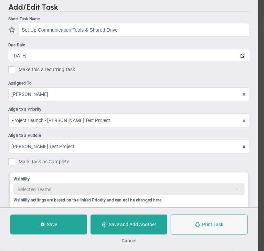
click at [124, 241] on button "Cancel" at bounding box center [129, 241] width 15 height 6
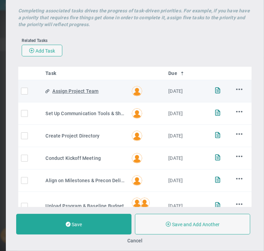
click at [74, 91] on div "Assign Project Team" at bounding box center [89, 91] width 74 height 8
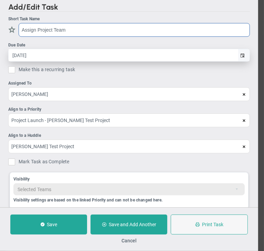
click at [238, 58] on span "select" at bounding box center [244, 55] width 12 height 12
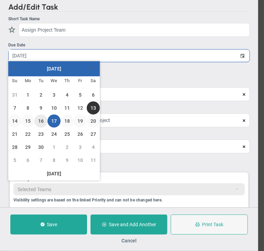
click at [38, 122] on link "16" at bounding box center [40, 121] width 13 height 13
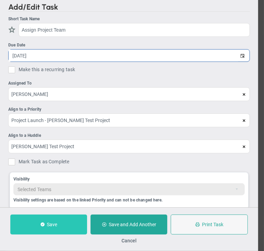
click at [61, 227] on button "Save" at bounding box center [48, 225] width 77 height 20
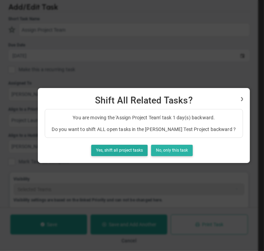
click at [159, 153] on button "No, only this task" at bounding box center [172, 150] width 42 height 11
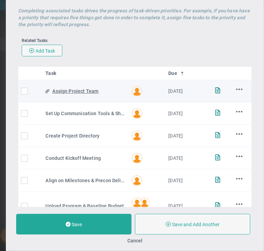
click at [78, 91] on div "Assign Project Team" at bounding box center [89, 91] width 74 height 8
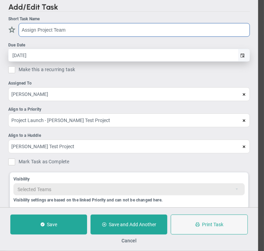
click at [241, 55] on span "select" at bounding box center [244, 55] width 12 height 12
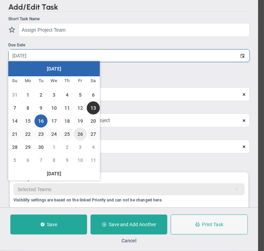
click at [82, 133] on link "26" at bounding box center [80, 134] width 13 height 13
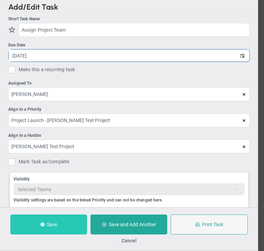
click at [67, 230] on button "Save" at bounding box center [48, 225] width 77 height 20
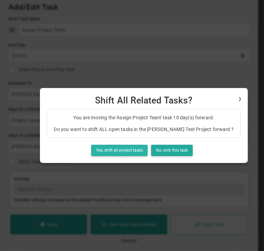
click at [91, 155] on button "Yes, shift all project tasks" at bounding box center [119, 150] width 56 height 11
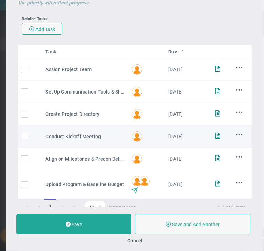
scroll to position [127, 0]
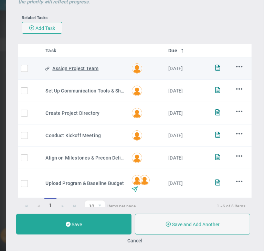
click at [83, 69] on div "Assign Project Team" at bounding box center [89, 69] width 74 height 8
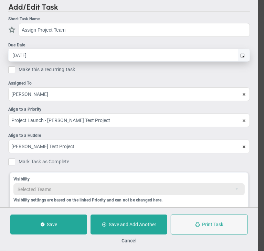
drag, startPoint x: 83, startPoint y: 69, endPoint x: 238, endPoint y: 56, distance: 156.1
click at [240, 56] on span "select" at bounding box center [242, 56] width 4 height 4
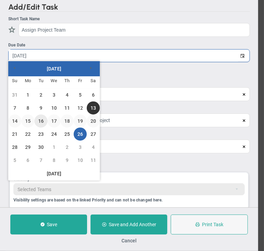
click at [39, 125] on link "16" at bounding box center [40, 121] width 13 height 13
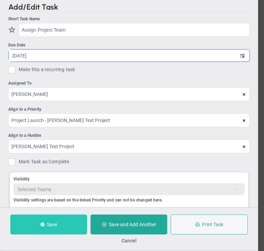
click at [73, 217] on button "Save" at bounding box center [48, 225] width 77 height 20
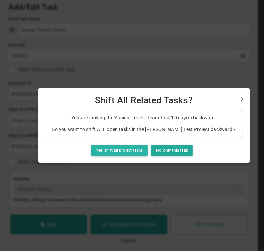
click at [130, 153] on button "Yes, shift all project tasks" at bounding box center [119, 150] width 56 height 11
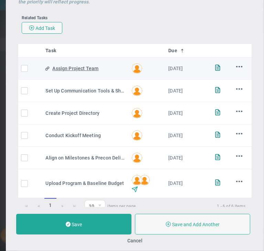
click at [74, 68] on div "Assign Project Team" at bounding box center [89, 69] width 74 height 8
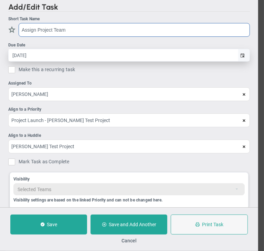
click at [240, 54] on span "select" at bounding box center [242, 56] width 4 height 4
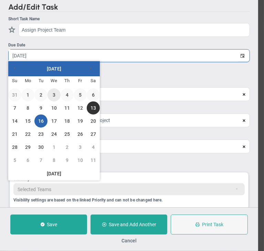
click at [54, 98] on link "3" at bounding box center [54, 94] width 13 height 13
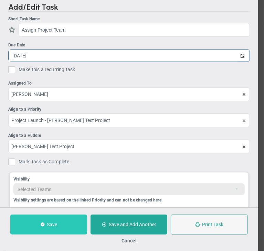
click at [66, 228] on button "Save" at bounding box center [48, 225] width 77 height 20
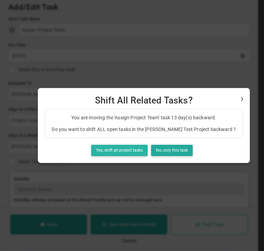
click at [109, 151] on button "Yes, shift all project tasks" at bounding box center [119, 150] width 56 height 11
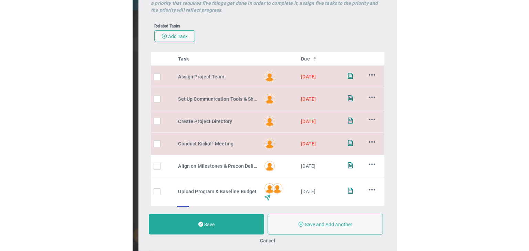
scroll to position [206, 0]
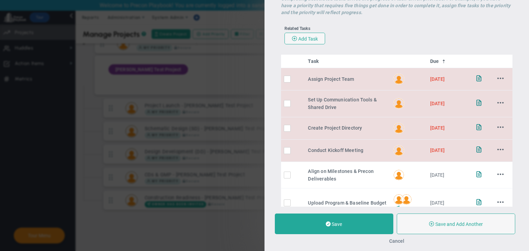
click at [401, 242] on button "Cancel" at bounding box center [396, 242] width 15 height 6
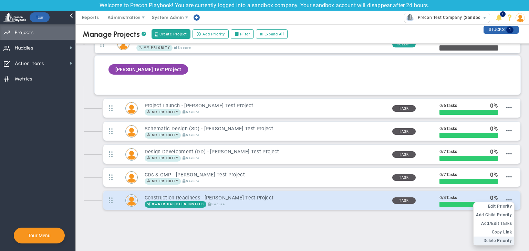
click at [497, 241] on li "Delete Priority" at bounding box center [493, 241] width 41 height 9
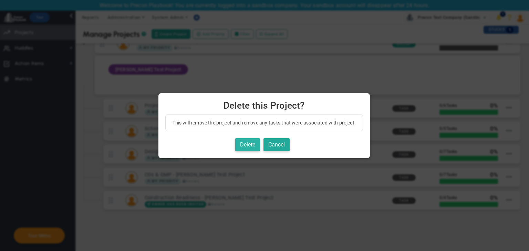
click at [251, 148] on button "Delete" at bounding box center [247, 144] width 25 height 13
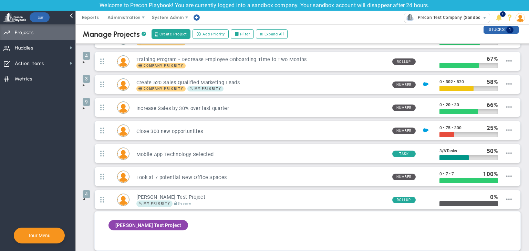
scroll to position [182, 0]
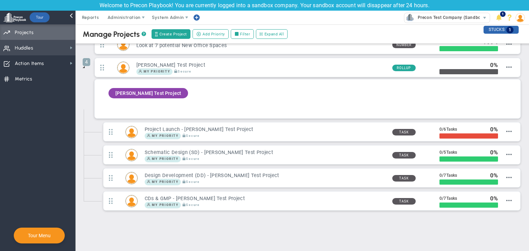
click at [53, 43] on span "Huddles Huddles" at bounding box center [37, 47] width 75 height 15
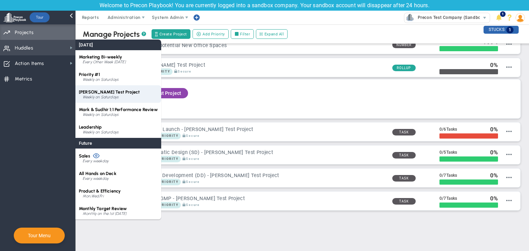
click at [101, 101] on div "[PERSON_NAME] Test Project Weekly on Saturdays" at bounding box center [118, 94] width 86 height 18
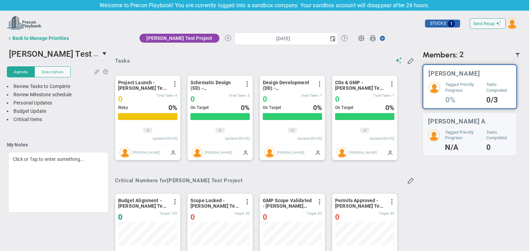
scroll to position [24, 59]
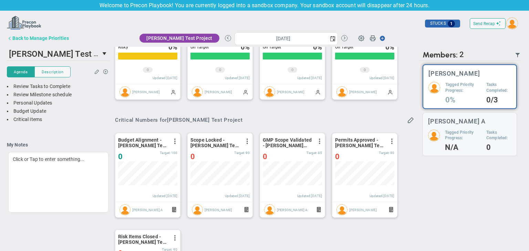
click at [43, 36] on div "Back to Manage Priorities" at bounding box center [40, 38] width 56 height 6
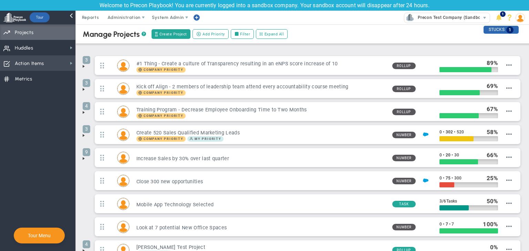
click at [74, 63] on span "Action Items Action Items" at bounding box center [37, 62] width 75 height 15
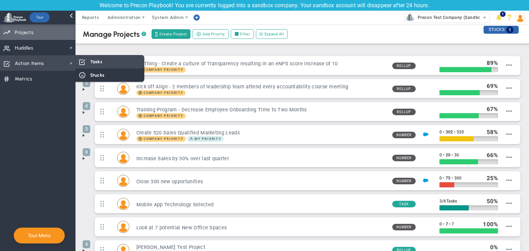
click at [94, 66] on div "Tasks" at bounding box center [109, 61] width 69 height 13
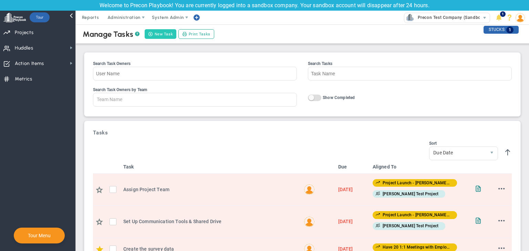
click at [150, 36] on button "New Task" at bounding box center [161, 34] width 32 height 10
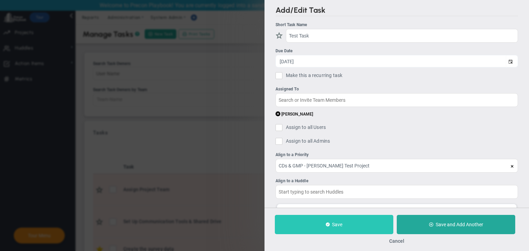
click at [341, 228] on button "Save" at bounding box center [334, 224] width 118 height 19
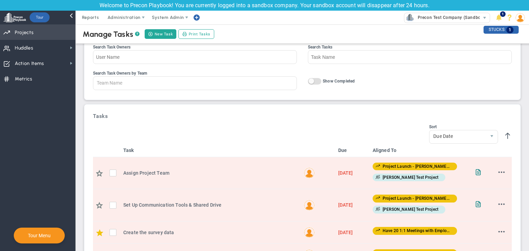
click at [51, 33] on span "Priorities Projects OKR Tree Priorities Projects OKRs" at bounding box center [37, 31] width 75 height 15
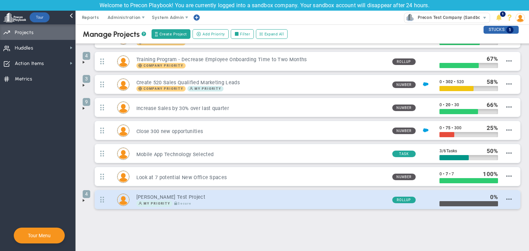
click at [175, 194] on h3 "[PERSON_NAME] Test Project" at bounding box center [261, 197] width 250 height 7
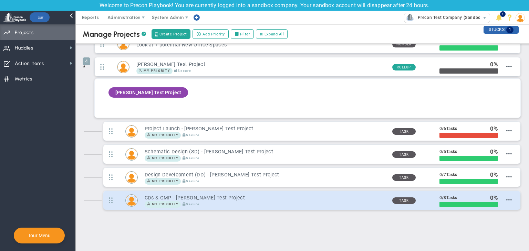
click at [168, 195] on h3 "CDs & GMP - [PERSON_NAME] Test Project" at bounding box center [266, 198] width 242 height 7
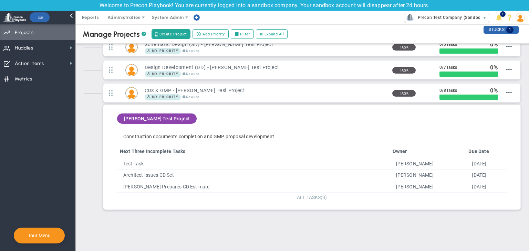
click at [306, 195] on span "ALL TASKS" at bounding box center [309, 198] width 24 height 6
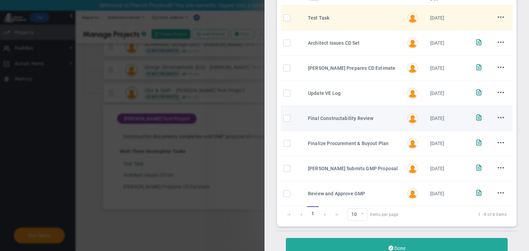
scroll to position [104, 0]
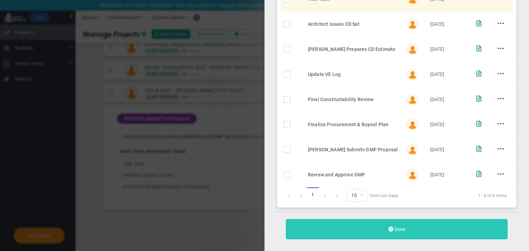
click at [399, 233] on button "Done" at bounding box center [397, 229] width 222 height 20
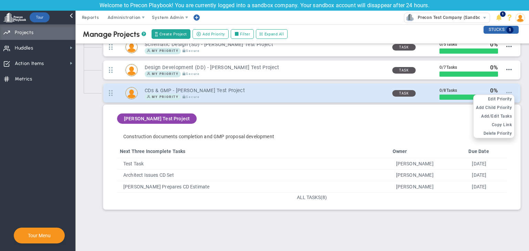
click at [506, 90] on span at bounding box center [509, 93] width 6 height 6
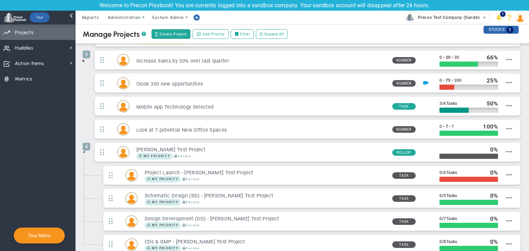
scroll to position [96, 0]
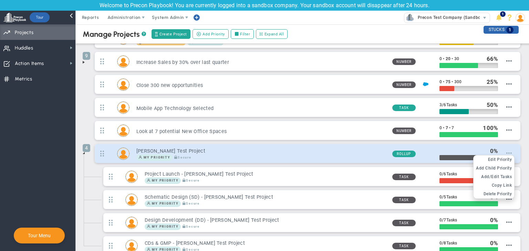
click at [506, 152] on span at bounding box center [509, 153] width 6 height 6
click at [495, 190] on li "Delete Priority" at bounding box center [493, 194] width 41 height 9
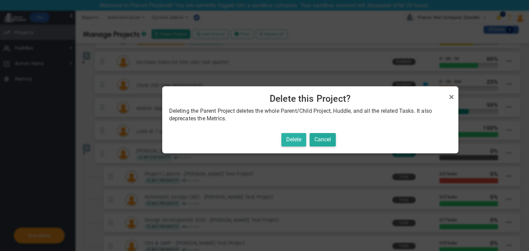
click at [292, 145] on button "Delete" at bounding box center [293, 139] width 25 height 13
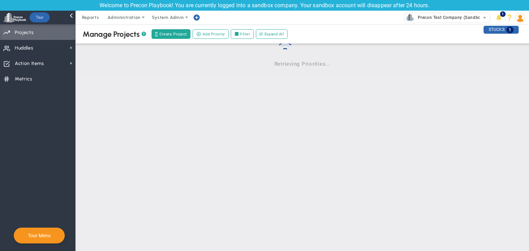
scroll to position [0, 0]
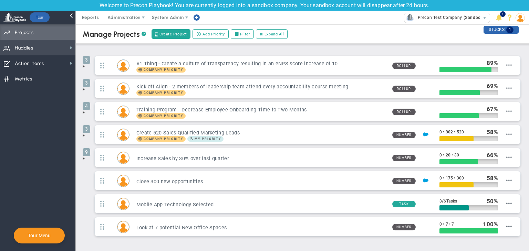
click at [69, 52] on span "Huddles Huddles" at bounding box center [37, 47] width 75 height 15
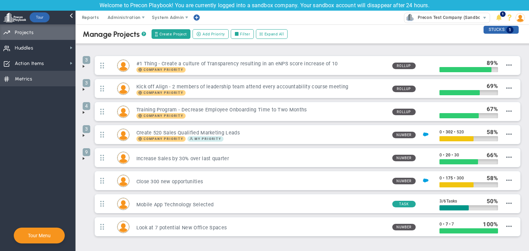
click at [47, 75] on span "Metrics Metrics" at bounding box center [37, 78] width 75 height 15
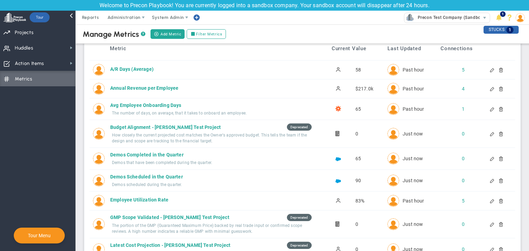
scroll to position [17, 0]
click at [300, 125] on div "Deprecated" at bounding box center [299, 127] width 25 height 7
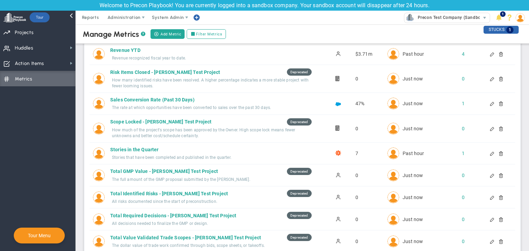
scroll to position [515, 0]
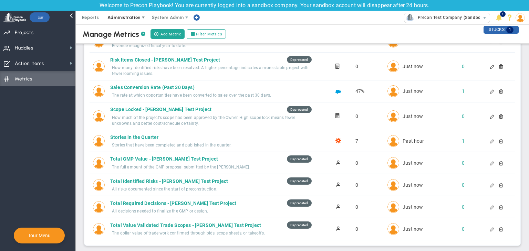
click at [131, 18] on span "Administration" at bounding box center [123, 17] width 33 height 5
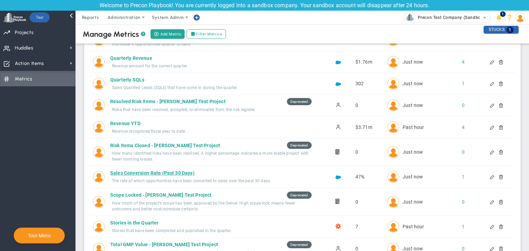
scroll to position [426, 0]
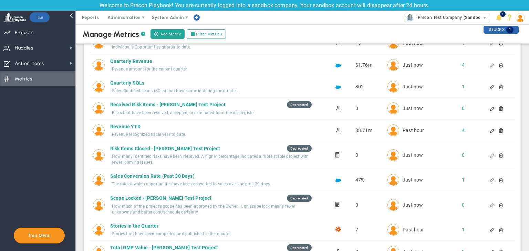
drag, startPoint x: 157, startPoint y: 82, endPoint x: 86, endPoint y: 125, distance: 82.5
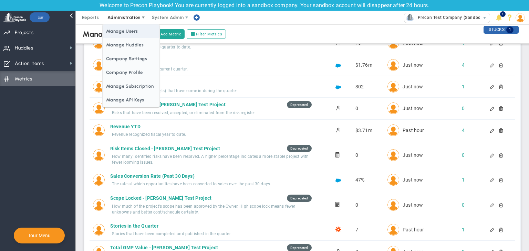
click at [124, 29] on span "Manage Users" at bounding box center [131, 31] width 56 height 14
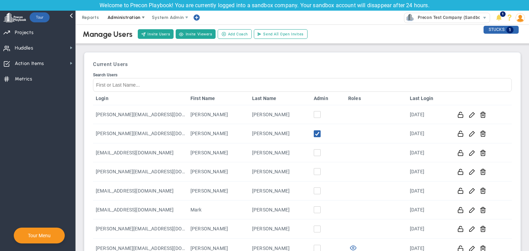
click at [128, 20] on span "Administration" at bounding box center [124, 18] width 44 height 14
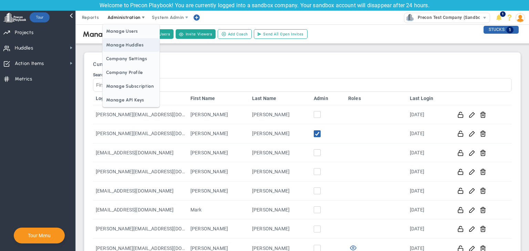
click at [123, 43] on span "Manage Huddles" at bounding box center [131, 45] width 56 height 14
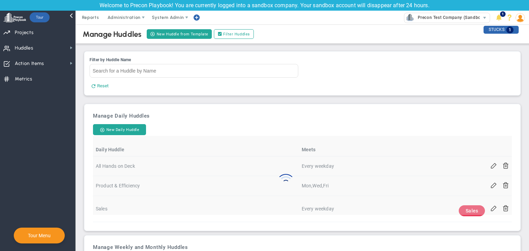
click at [127, 10] on div "Welcome to Precon Playbook! You are currently logged into a sandbox company. Yo…" at bounding box center [264, 5] width 529 height 11
click at [126, 13] on span "Administration" at bounding box center [124, 18] width 44 height 14
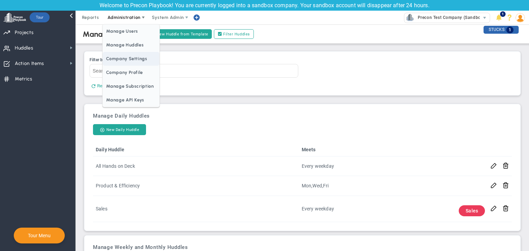
click at [124, 55] on span "Company Settings" at bounding box center [131, 59] width 56 height 14
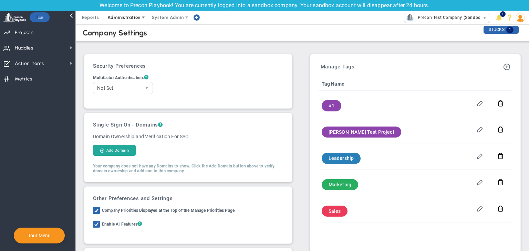
click at [128, 21] on span "Administration" at bounding box center [124, 18] width 44 height 14
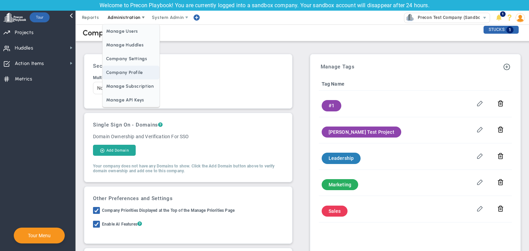
click at [125, 79] on span "Company Profile" at bounding box center [131, 73] width 56 height 14
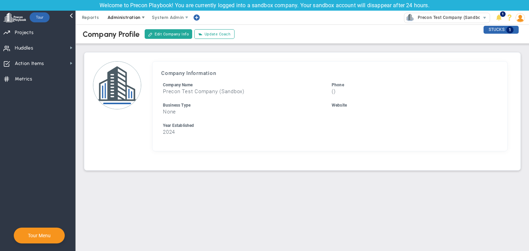
click at [131, 19] on span "Administration" at bounding box center [123, 17] width 33 height 5
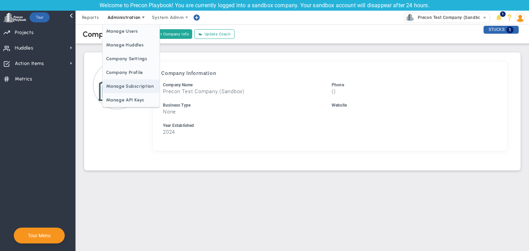
click at [126, 84] on span "Manage Subscription" at bounding box center [131, 87] width 56 height 14
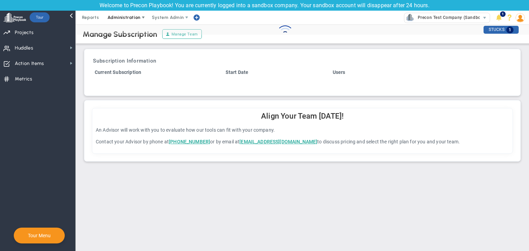
click at [131, 22] on span "Administration" at bounding box center [124, 18] width 44 height 14
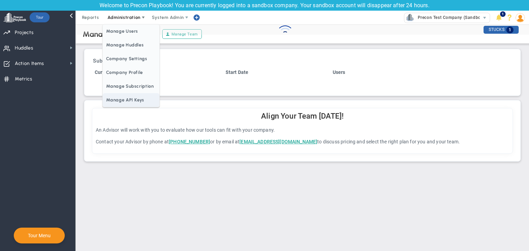
click at [126, 99] on span "Manage API Keys" at bounding box center [131, 100] width 56 height 14
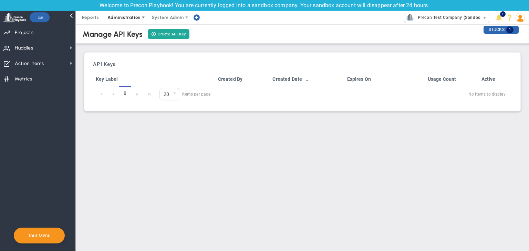
click at [121, 18] on span "Administration" at bounding box center [123, 17] width 33 height 5
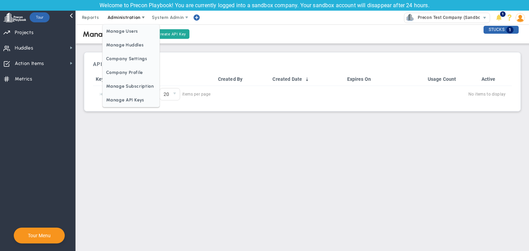
click at [121, 18] on span "Administration" at bounding box center [123, 17] width 33 height 5
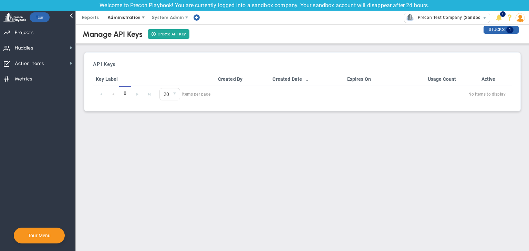
click at [125, 21] on span "Administration" at bounding box center [124, 18] width 44 height 14
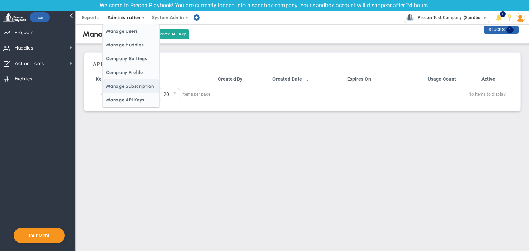
click at [128, 84] on span "Manage Subscription" at bounding box center [131, 87] width 56 height 14
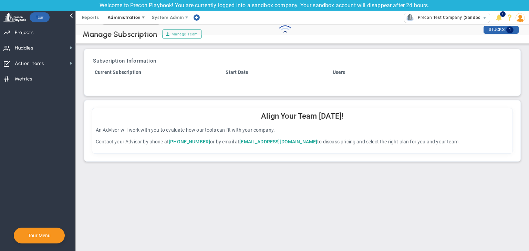
click at [128, 84] on div "Welcome to Precon Playbook! You are currently logged into a sandbox company. Yo…" at bounding box center [264, 125] width 529 height 251
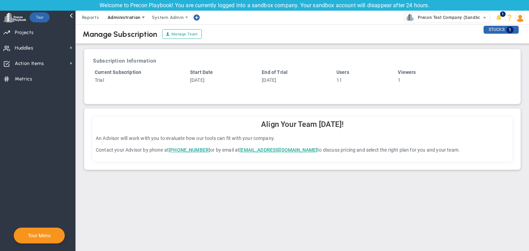
click at [131, 23] on span "Administration" at bounding box center [124, 18] width 44 height 14
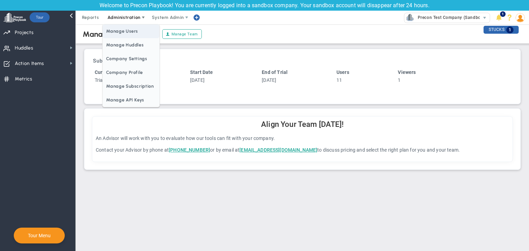
click at [130, 37] on span "Manage Users" at bounding box center [131, 31] width 56 height 14
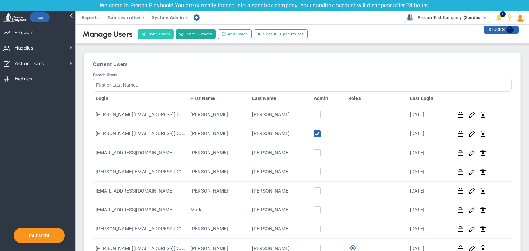
click at [160, 36] on button "Invite Users" at bounding box center [156, 34] width 36 height 10
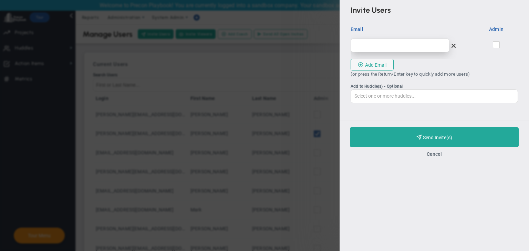
click at [379, 50] on input "email" at bounding box center [399, 46] width 99 height 14
click at [499, 45] on span at bounding box center [496, 44] width 7 height 7
click at [499, 45] on input "checkbox" at bounding box center [496, 46] width 4 height 7
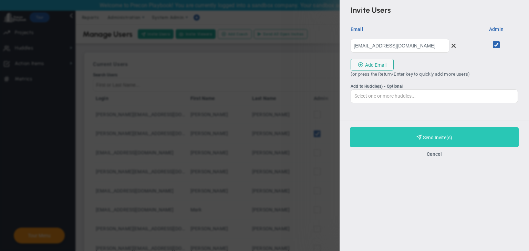
click at [464, 144] on button "Purchase and Send Invite(s) Validating Invite..." at bounding box center [434, 137] width 169 height 20
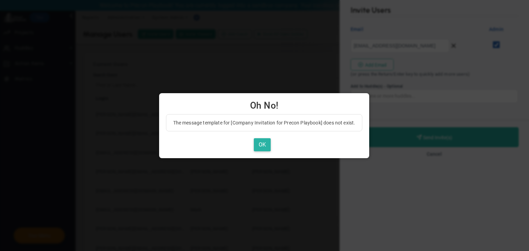
click at [264, 141] on button "OK" at bounding box center [262, 144] width 17 height 13
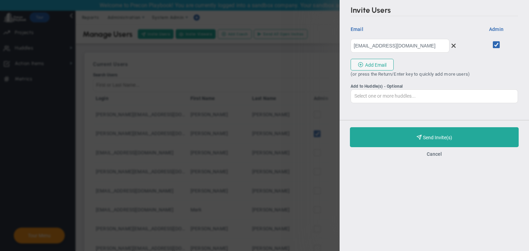
click at [434, 157] on div "Cancel" at bounding box center [434, 154] width 169 height 7
click at [433, 155] on button "Cancel" at bounding box center [433, 154] width 15 height 6
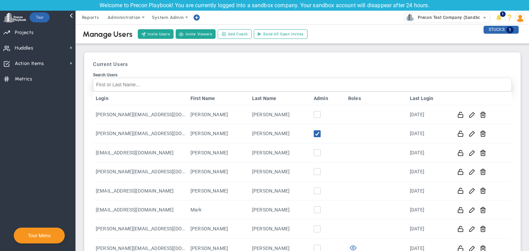
scroll to position [10, 0]
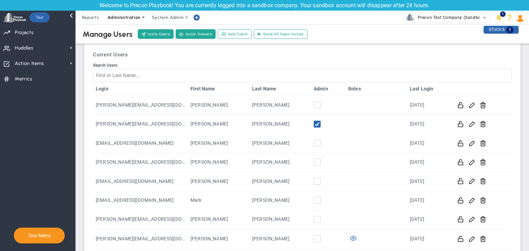
click at [133, 15] on span "Administration" at bounding box center [123, 17] width 33 height 5
click at [184, 54] on h3 "Current Users" at bounding box center [302, 55] width 419 height 6
click at [442, 13] on span "Precon Test Company (Sandbox)" at bounding box center [449, 17] width 70 height 9
click at [367, 54] on h3 "Current Users" at bounding box center [302, 55] width 419 height 6
click at [187, 39] on div "Invite Users Invite Viewers Add Coach Update Coach Invite Coaching Staff Send A…" at bounding box center [223, 34] width 172 height 12
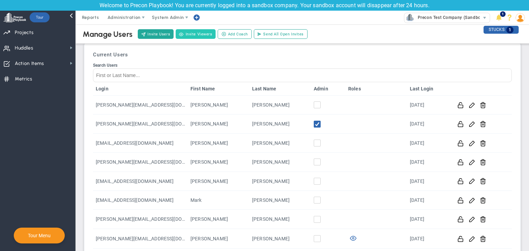
click at [187, 38] on button "Invite Viewers" at bounding box center [196, 34] width 40 height 10
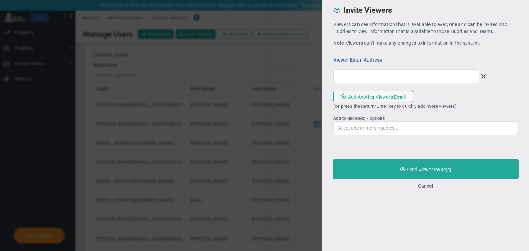
click at [386, 68] on div "This email belongs to your coach or someone on their staff. Please add them by …" at bounding box center [422, 76] width 179 height 24
click at [384, 71] on input "email" at bounding box center [406, 76] width 146 height 14
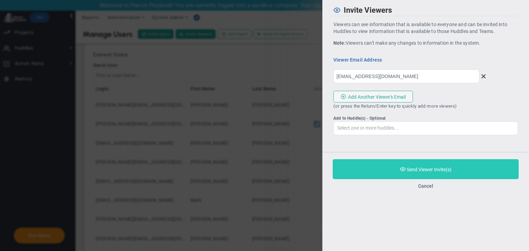
click at [420, 169] on span "Purchase and Send Viewer Invite(s)" at bounding box center [429, 170] width 45 height 6
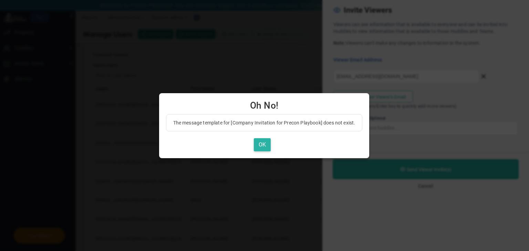
click at [267, 142] on button "OK" at bounding box center [262, 144] width 17 height 13
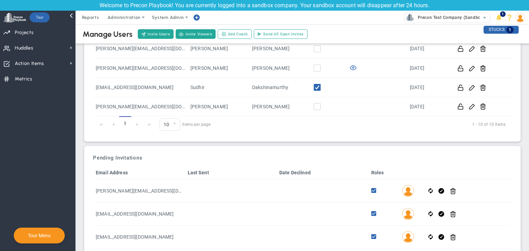
scroll to position [219, 0]
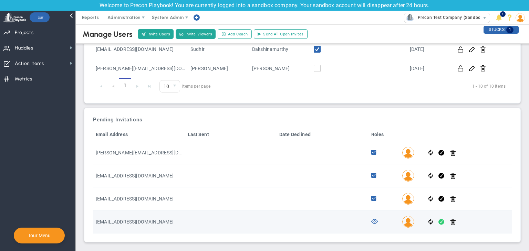
click at [439, 218] on span at bounding box center [441, 222] width 6 height 8
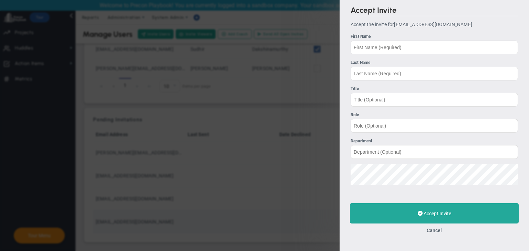
type input "[EMAIL_ADDRESS][DOMAIN_NAME]"
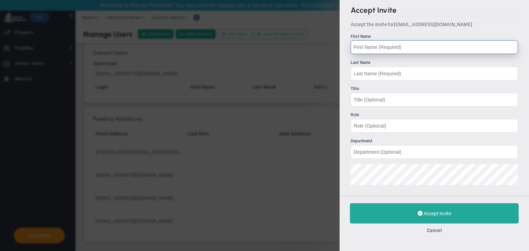
click at [395, 47] on input "First Name" at bounding box center [433, 47] width 167 height 14
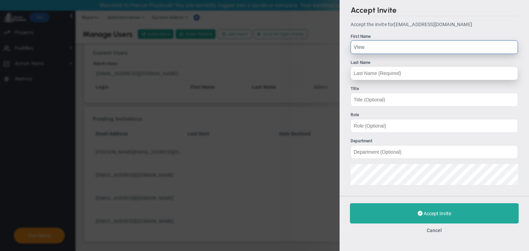
type input "VIew"
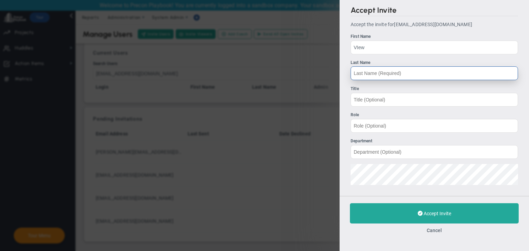
click at [387, 79] on input "Last Name" at bounding box center [433, 73] width 167 height 14
type input "13"
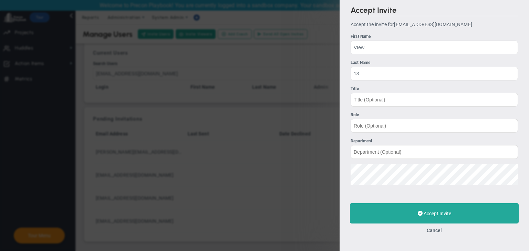
click at [335, 175] on div "Accept Invite Accept the invite for viewer13@gmail.com First Name VIew Last Nam…" at bounding box center [264, 125] width 529 height 251
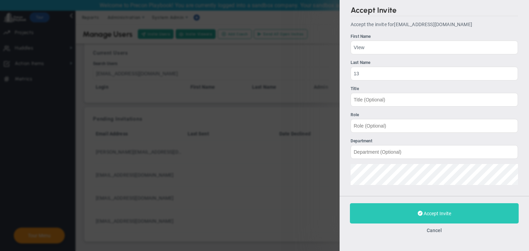
click at [390, 210] on button "Accept Invite" at bounding box center [434, 213] width 169 height 20
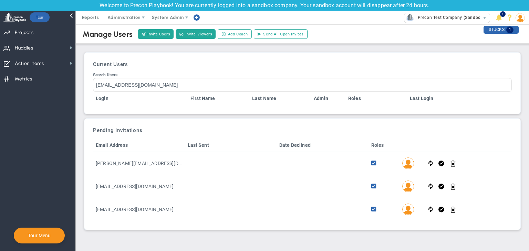
click at [520, 20] on img at bounding box center [519, 17] width 9 height 9
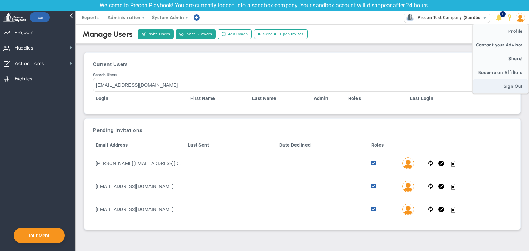
click at [510, 82] on span "Sign Out" at bounding box center [500, 87] width 56 height 14
